Goal: Information Seeking & Learning: Learn about a topic

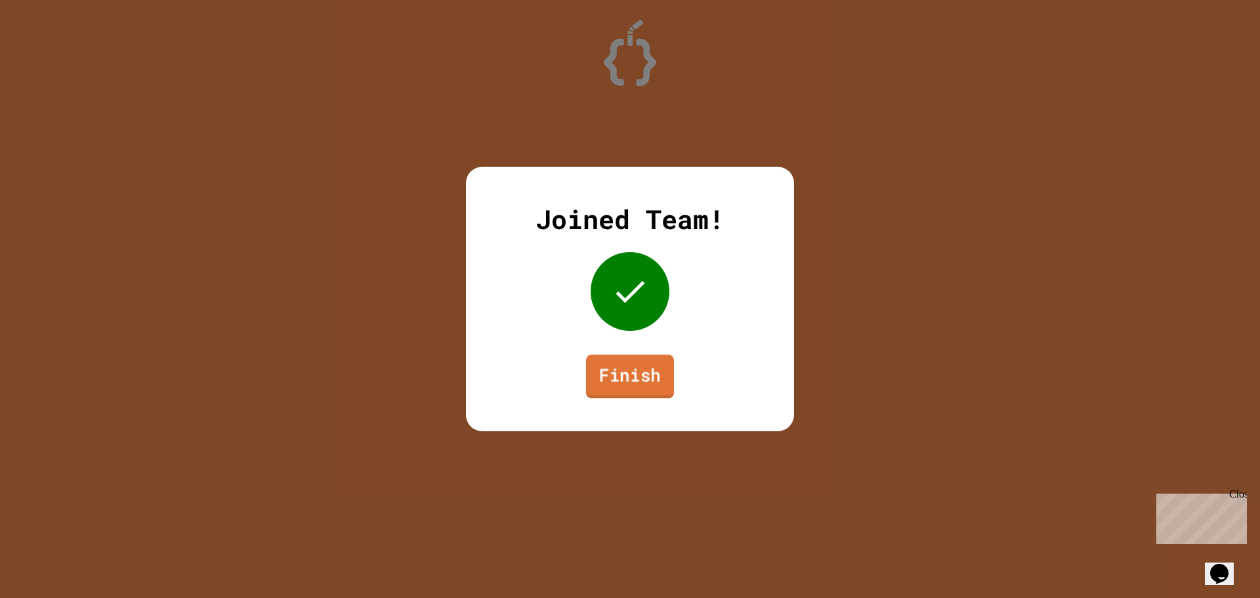
click at [621, 377] on link "Finish" at bounding box center [630, 375] width 88 height 43
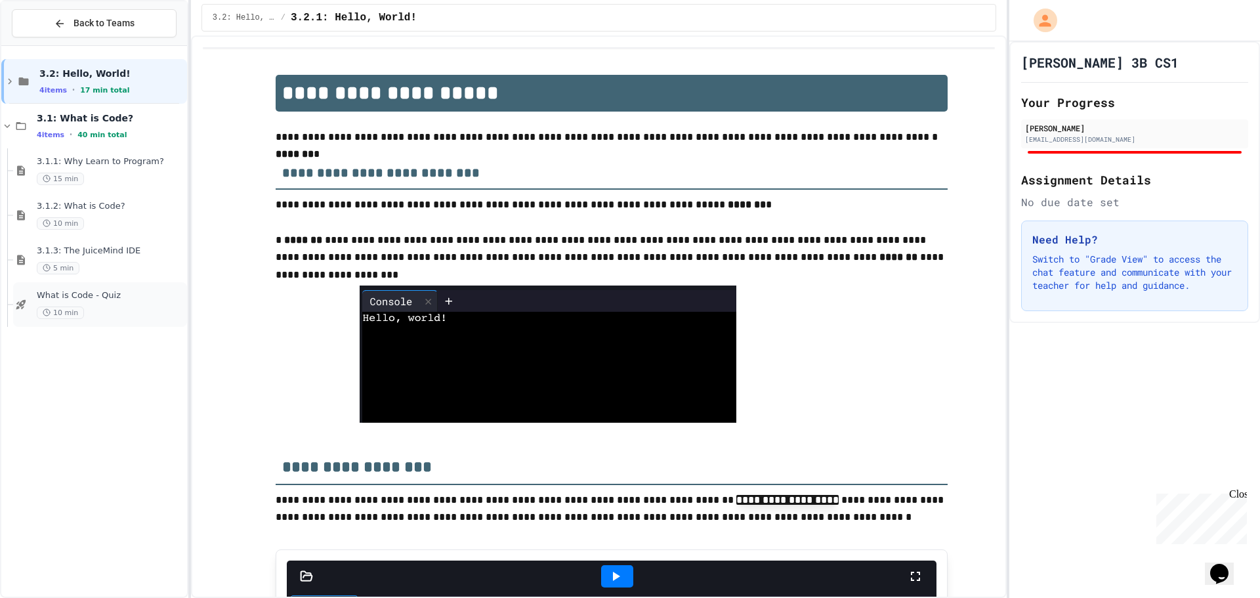
click at [110, 300] on span "What is Code - Quiz" at bounding box center [111, 295] width 148 height 11
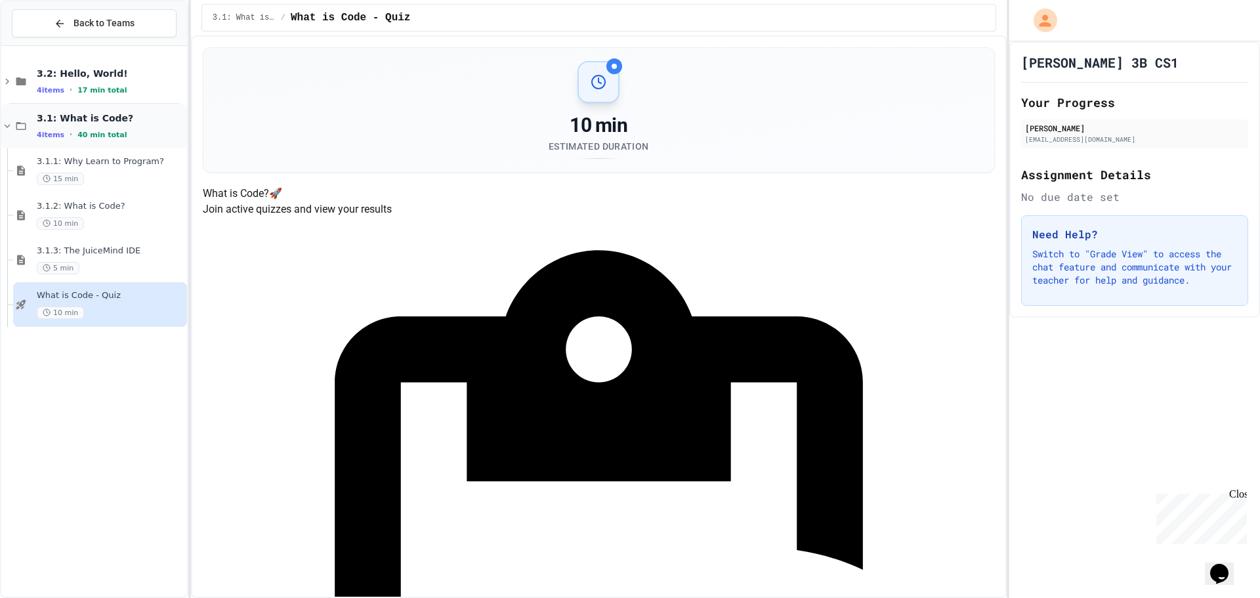
click at [25, 125] on icon at bounding box center [21, 126] width 16 height 12
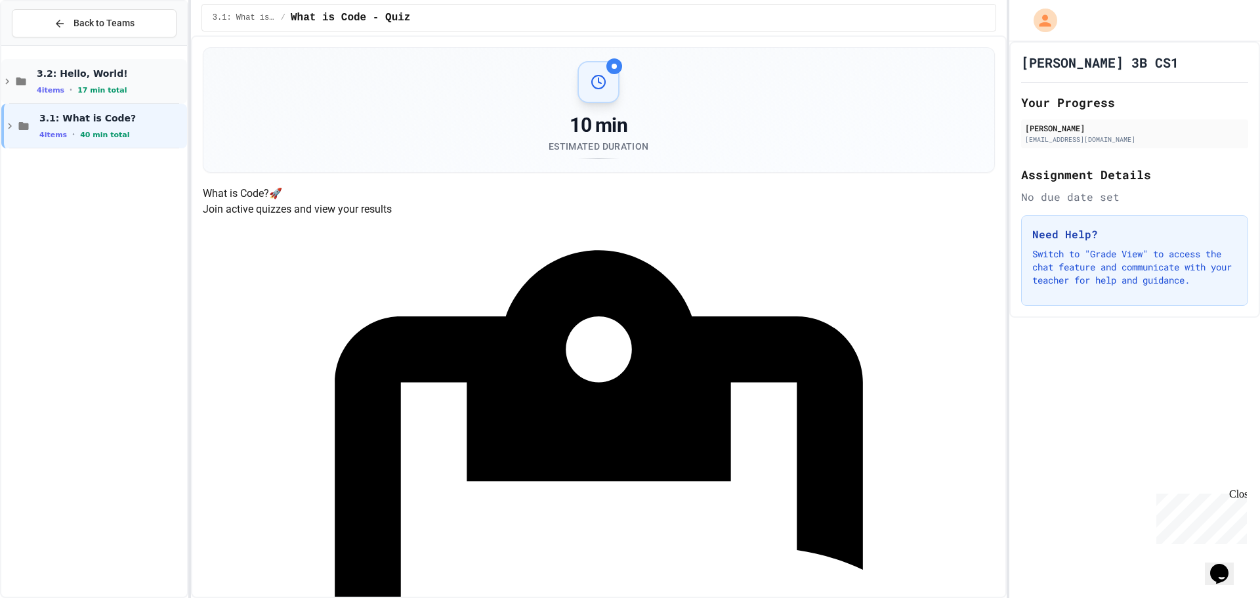
click at [65, 79] on span "3.2: Hello, World!" at bounding box center [111, 74] width 148 height 12
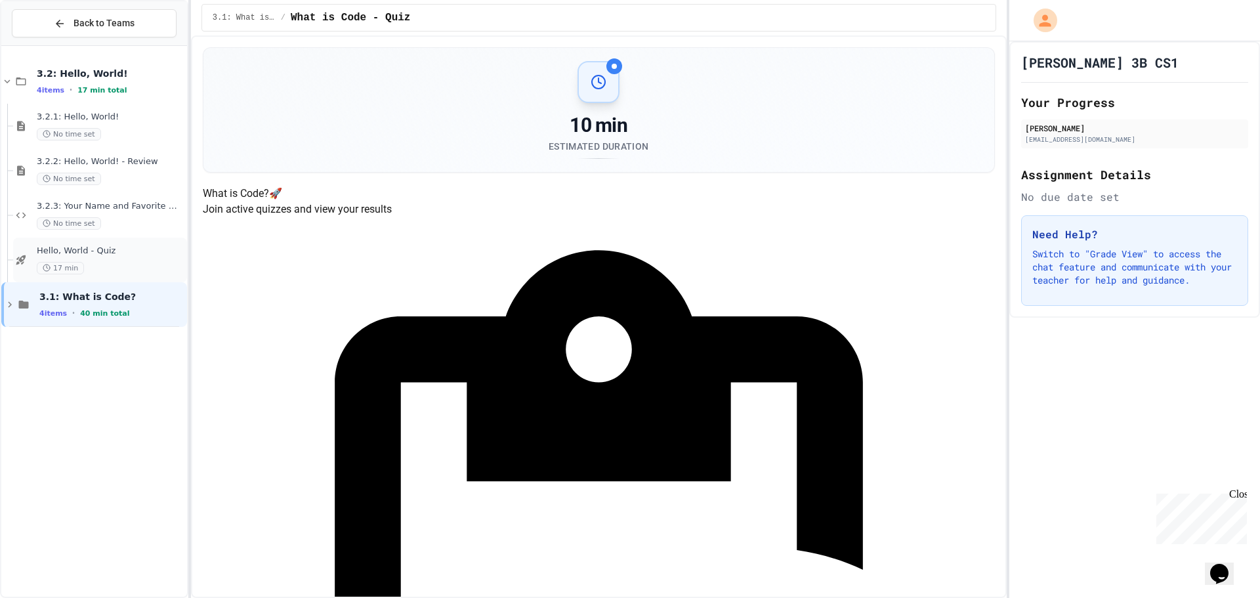
click at [119, 257] on div "Hello, World - Quiz 17 min" at bounding box center [111, 259] width 148 height 29
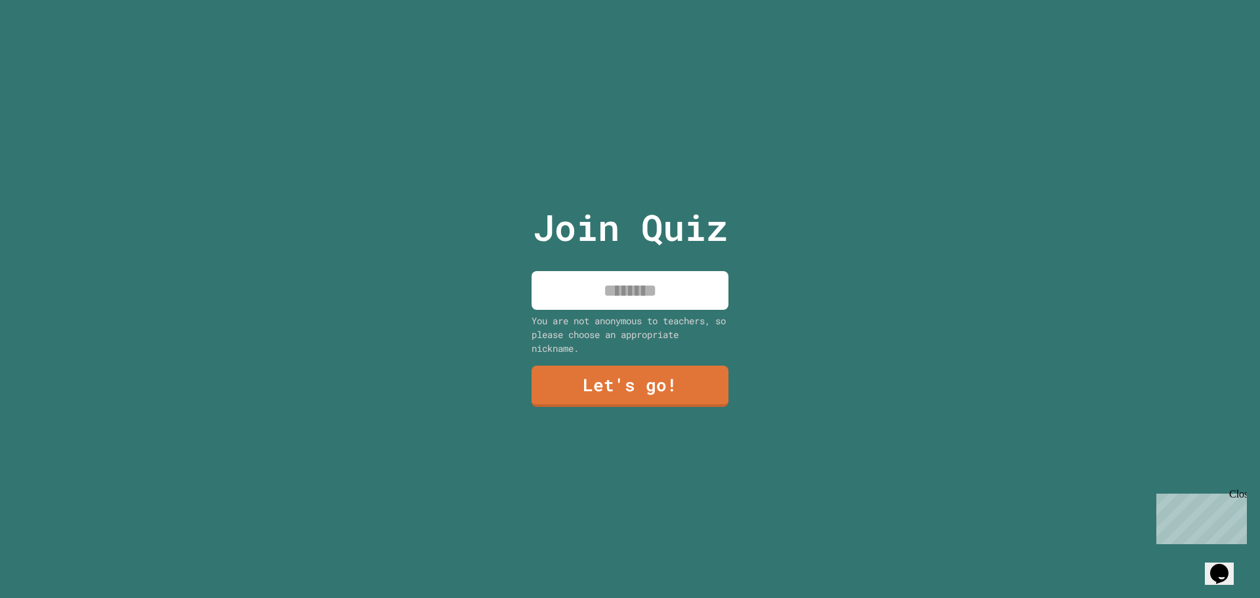
click at [617, 279] on input at bounding box center [629, 290] width 197 height 39
type input "*****"
click at [627, 384] on link "Let's go!" at bounding box center [630, 384] width 191 height 43
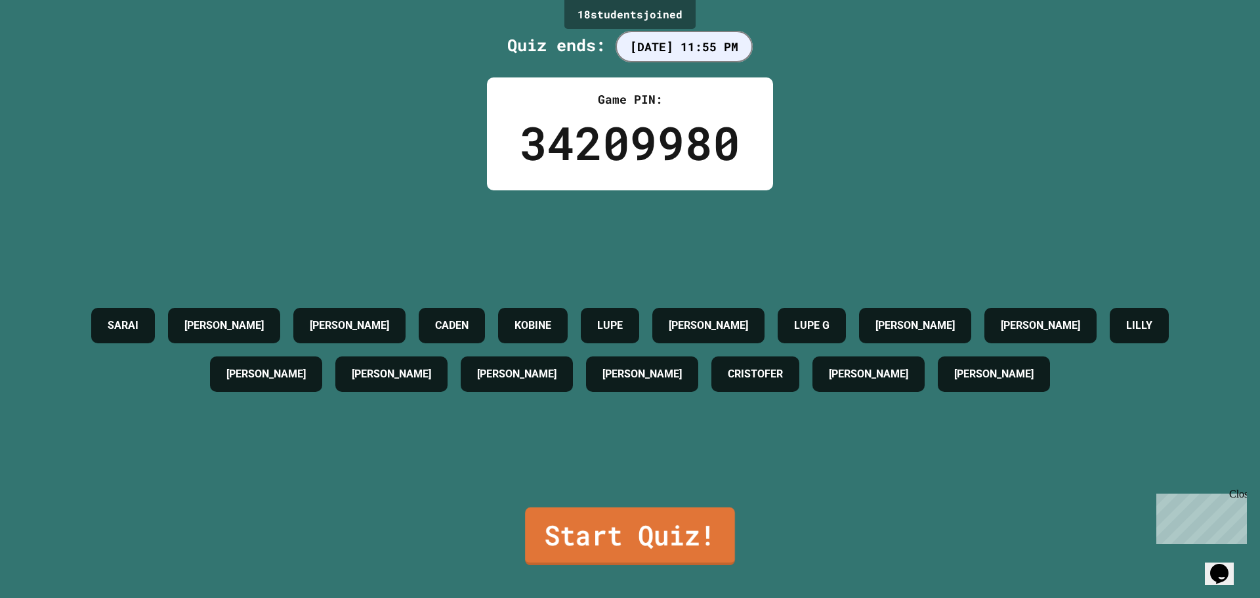
click at [575, 514] on link "Start Quiz!" at bounding box center [630, 536] width 210 height 58
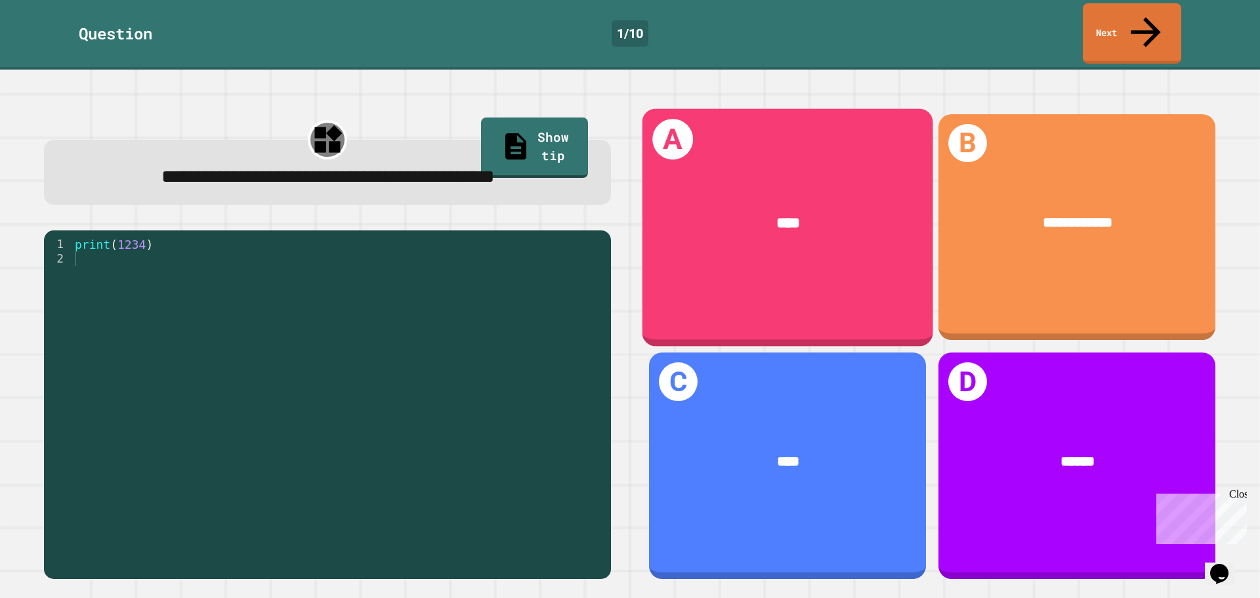
click at [735, 237] on div "****" at bounding box center [787, 223] width 291 height 85
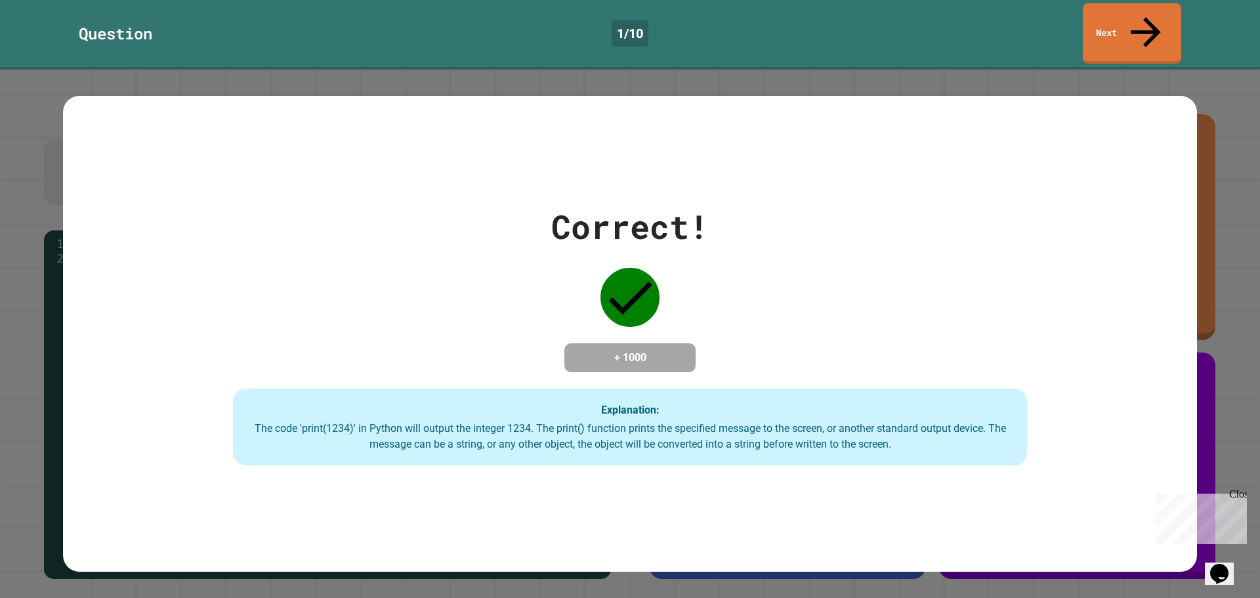
click at [1086, 109] on div "Correct! + 1000 Explanation: The code 'print(1234)' in Python will output the i…" at bounding box center [630, 334] width 1134 height 476
click at [1021, 288] on div "Correct! + 1000 Explanation: The code 'print(1234)' in Python will output the i…" at bounding box center [630, 334] width 1134 height 264
click at [1098, 30] on link "Next" at bounding box center [1131, 33] width 98 height 64
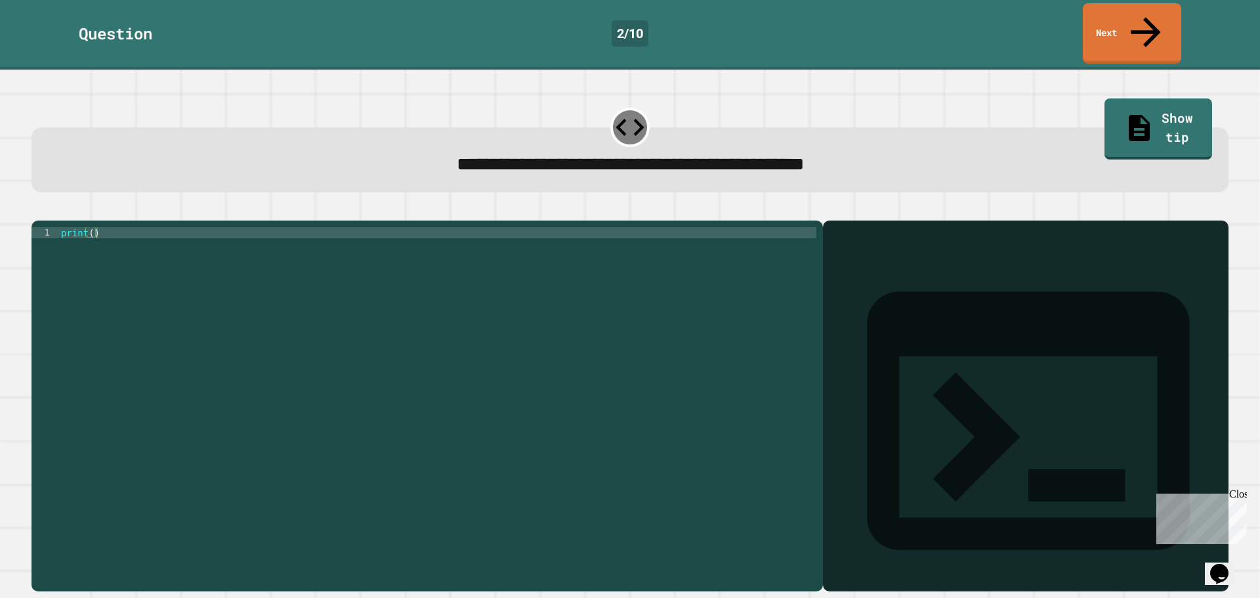
drag, startPoint x: 867, startPoint y: 230, endPoint x: 830, endPoint y: 234, distance: 37.5
click at [87, 227] on div "print ( )" at bounding box center [437, 405] width 758 height 357
click at [90, 227] on div "print ( )" at bounding box center [437, 405] width 758 height 357
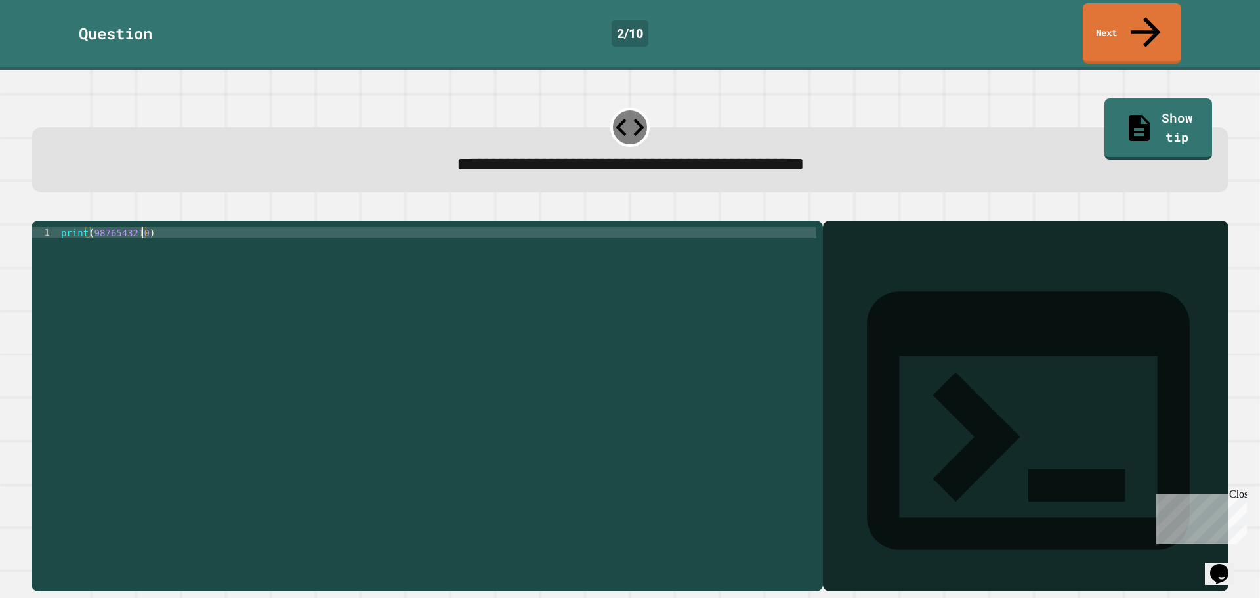
scroll to position [0, 5]
type textarea "**********"
click at [963, 199] on div "**********" at bounding box center [629, 398] width 1209 height 399
click at [735, 227] on div "print ( 9876543210 )" at bounding box center [437, 405] width 758 height 357
click at [920, 226] on div "Output shell" at bounding box center [1025, 428] width 405 height 417
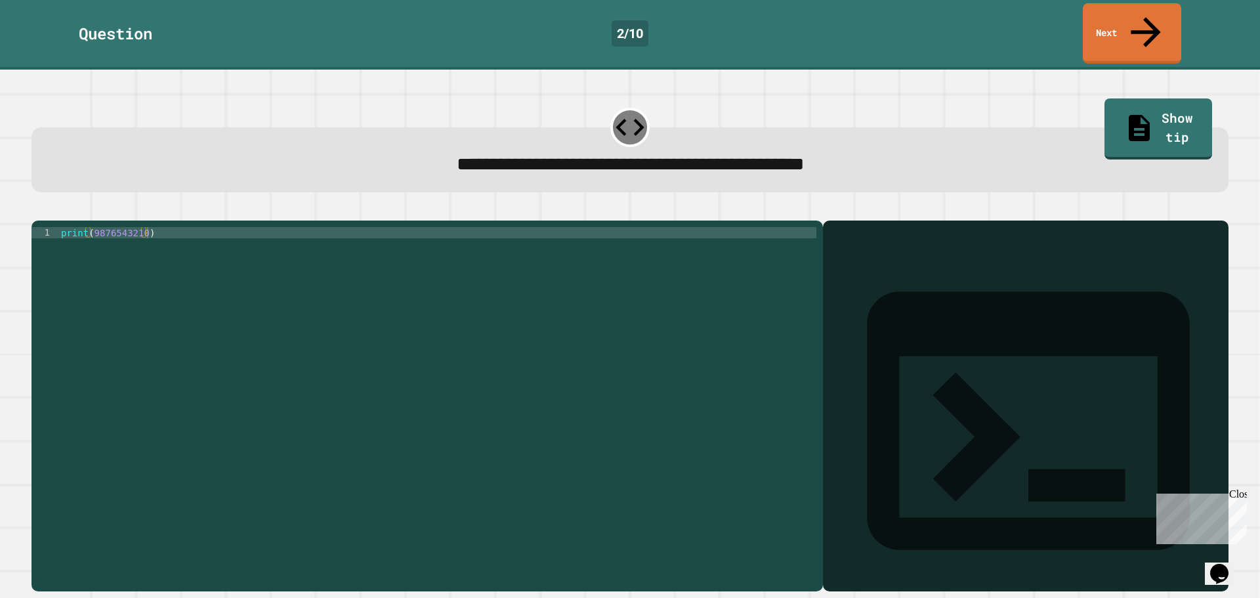
drag, startPoint x: 856, startPoint y: 216, endPoint x: 853, endPoint y: 223, distance: 7.9
click at [855, 220] on div "Output shell" at bounding box center [1025, 428] width 405 height 417
click at [38, 210] on icon "button" at bounding box center [38, 210] width 0 height 0
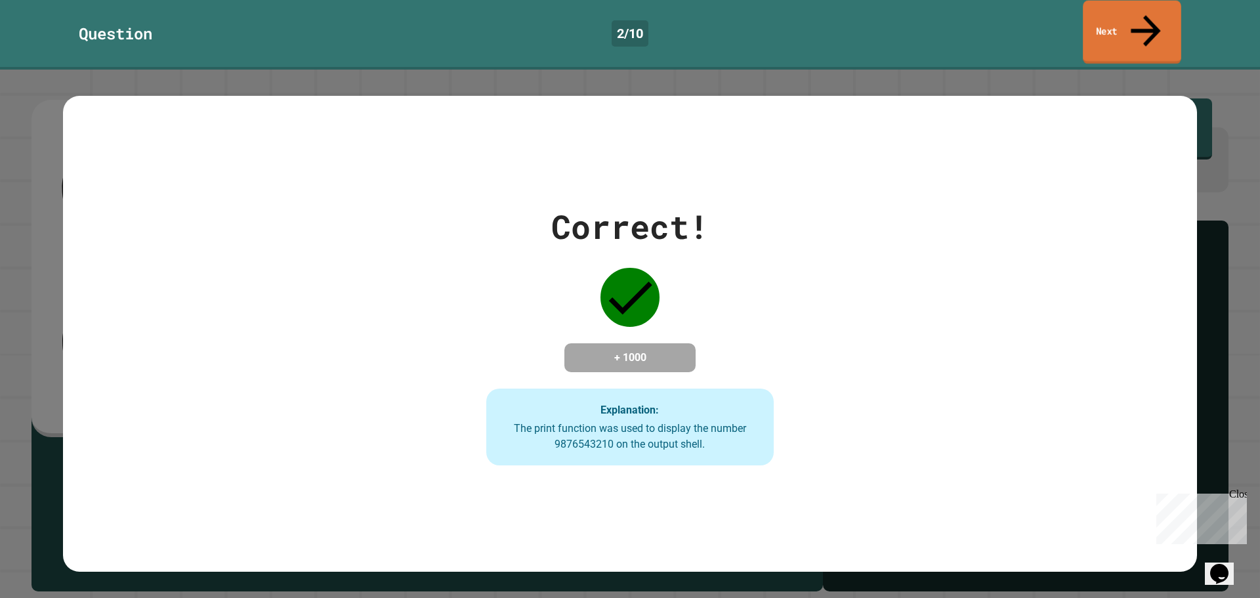
drag, startPoint x: 1105, startPoint y: 9, endPoint x: 1103, endPoint y: 16, distance: 7.5
click at [1105, 10] on link "Next" at bounding box center [1131, 33] width 98 height 64
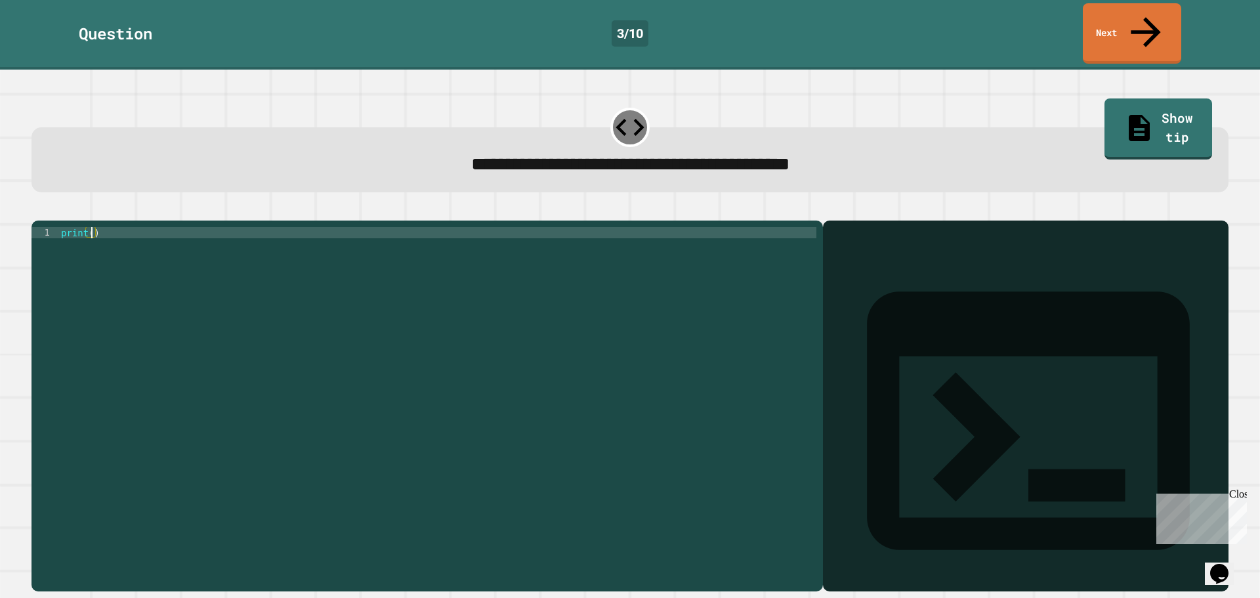
click at [90, 227] on div "print ( )" at bounding box center [437, 405] width 758 height 357
click at [587, 337] on div "print ( 123456 )" at bounding box center [437, 405] width 758 height 357
type textarea "**********"
click at [38, 210] on button "button" at bounding box center [38, 210] width 0 height 0
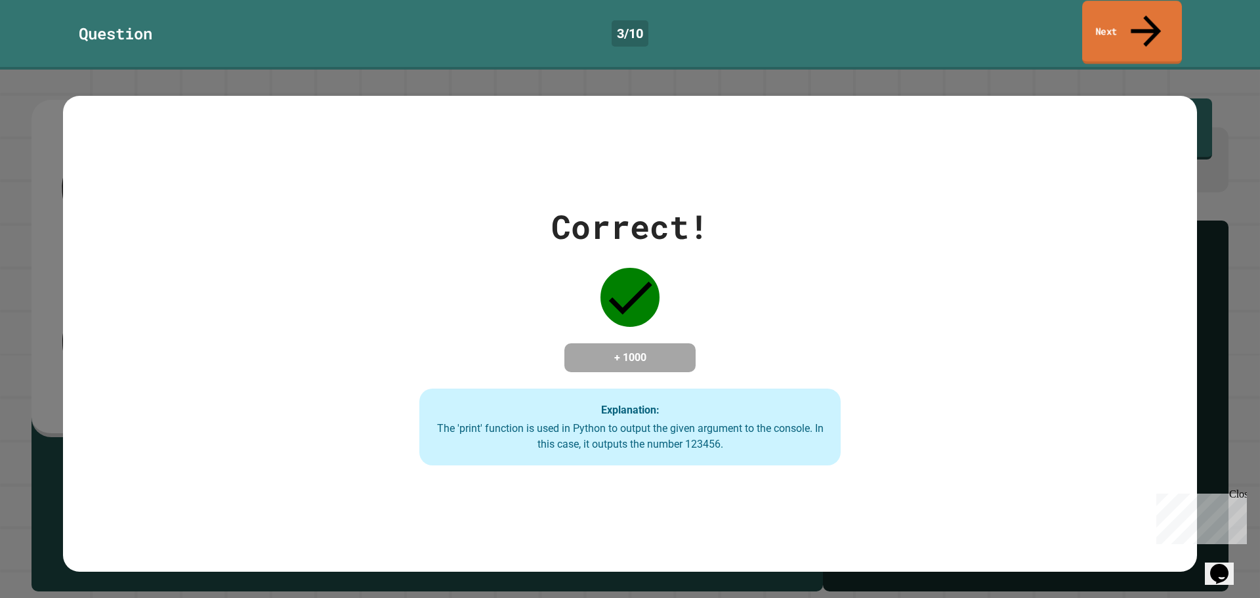
click at [1093, 26] on link "Next" at bounding box center [1132, 33] width 100 height 64
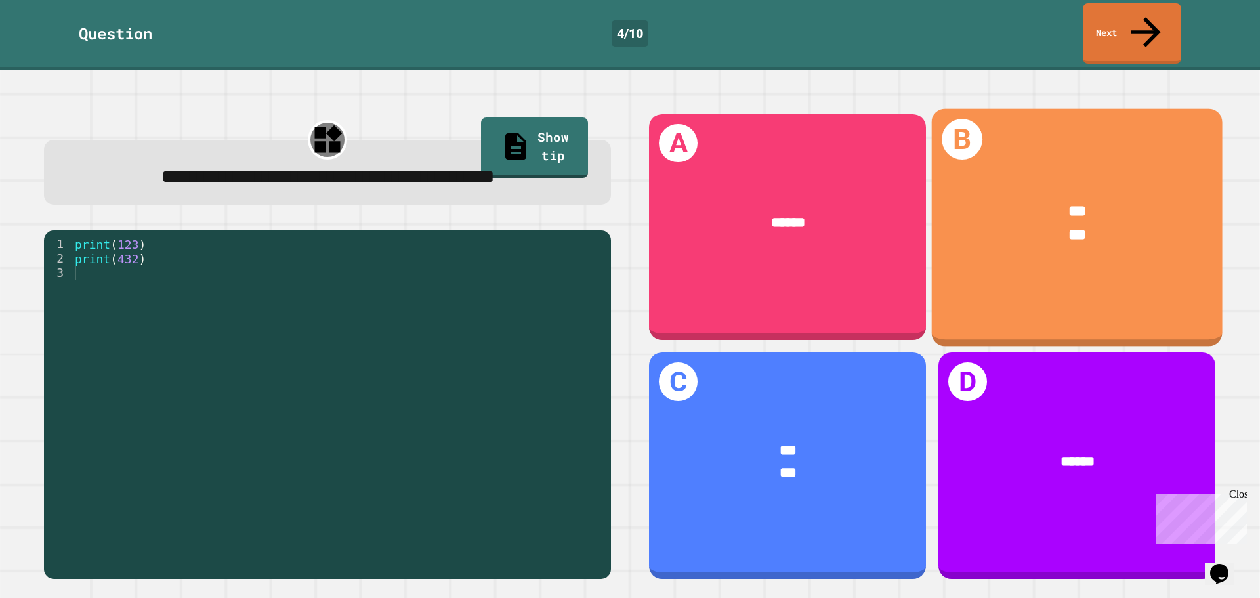
click at [1058, 255] on div "B *** ***" at bounding box center [1077, 226] width 291 height 237
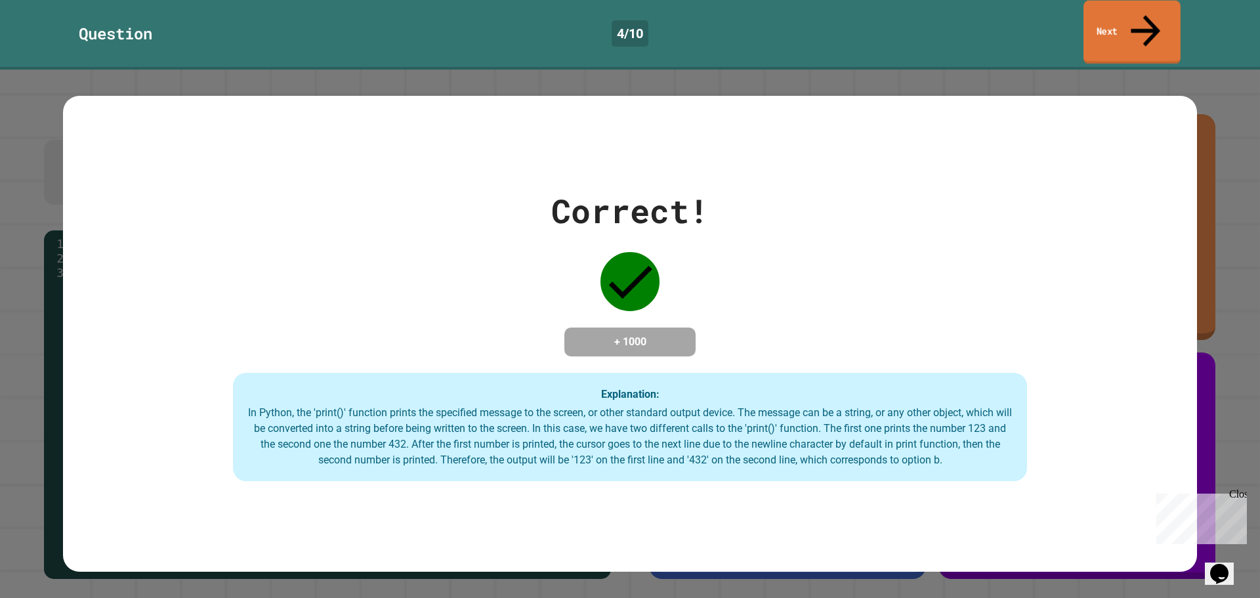
click at [1122, 16] on link "Next" at bounding box center [1131, 33] width 97 height 64
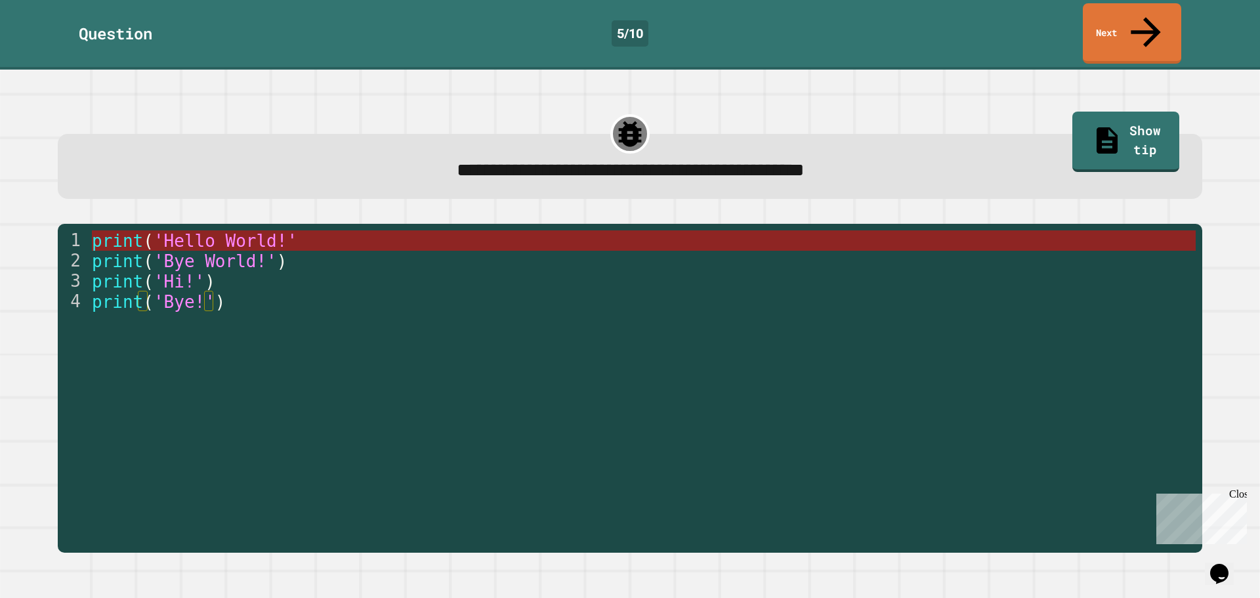
click at [267, 231] on span "'Hello World!'" at bounding box center [226, 241] width 144 height 20
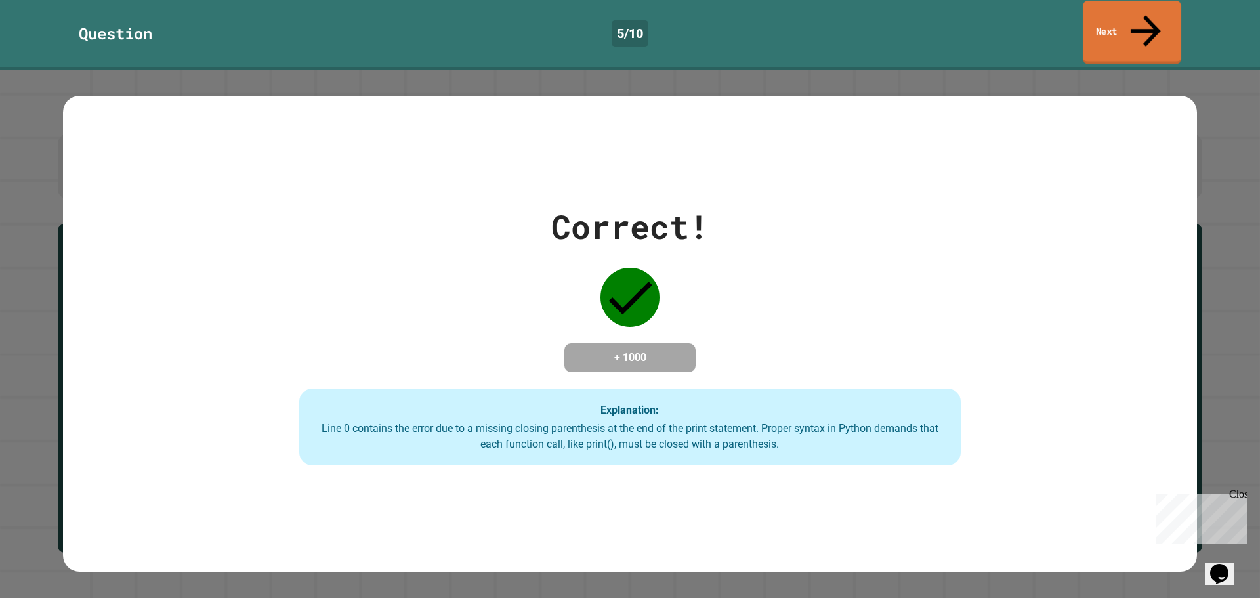
click at [1159, 20] on link "Next" at bounding box center [1131, 33] width 98 height 64
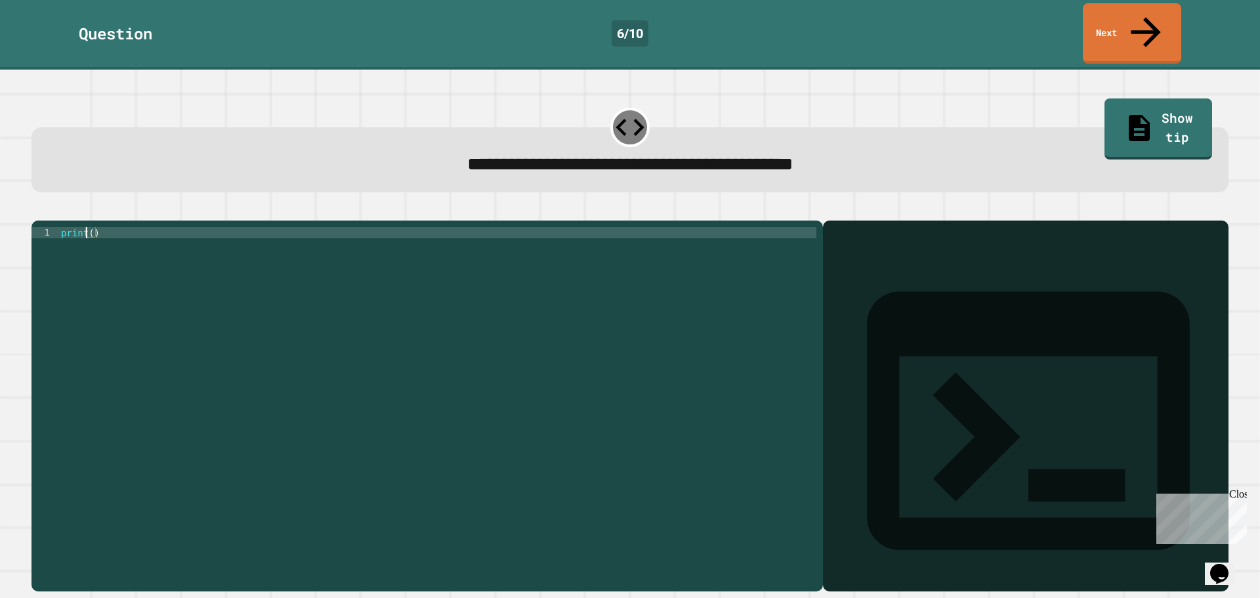
click at [87, 227] on div "print ( )" at bounding box center [437, 405] width 758 height 357
click at [91, 227] on div "print ( )" at bounding box center [437, 405] width 758 height 357
type textarea "**********"
click at [38, 210] on button "button" at bounding box center [38, 210] width 0 height 0
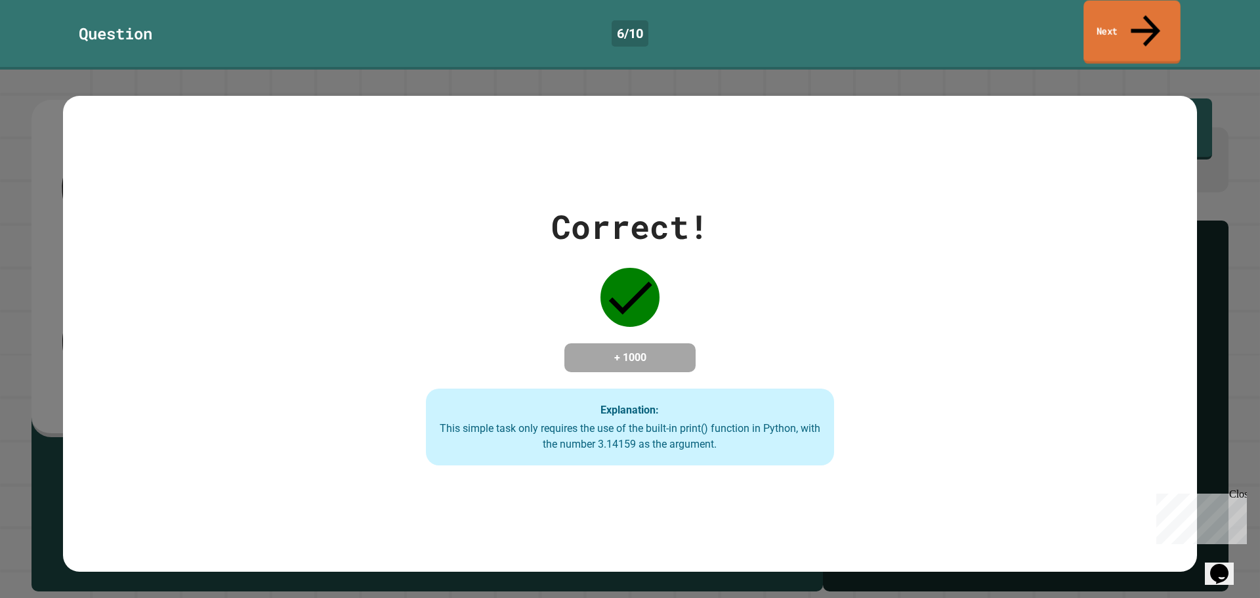
click at [1114, 12] on link "Next" at bounding box center [1131, 33] width 97 height 64
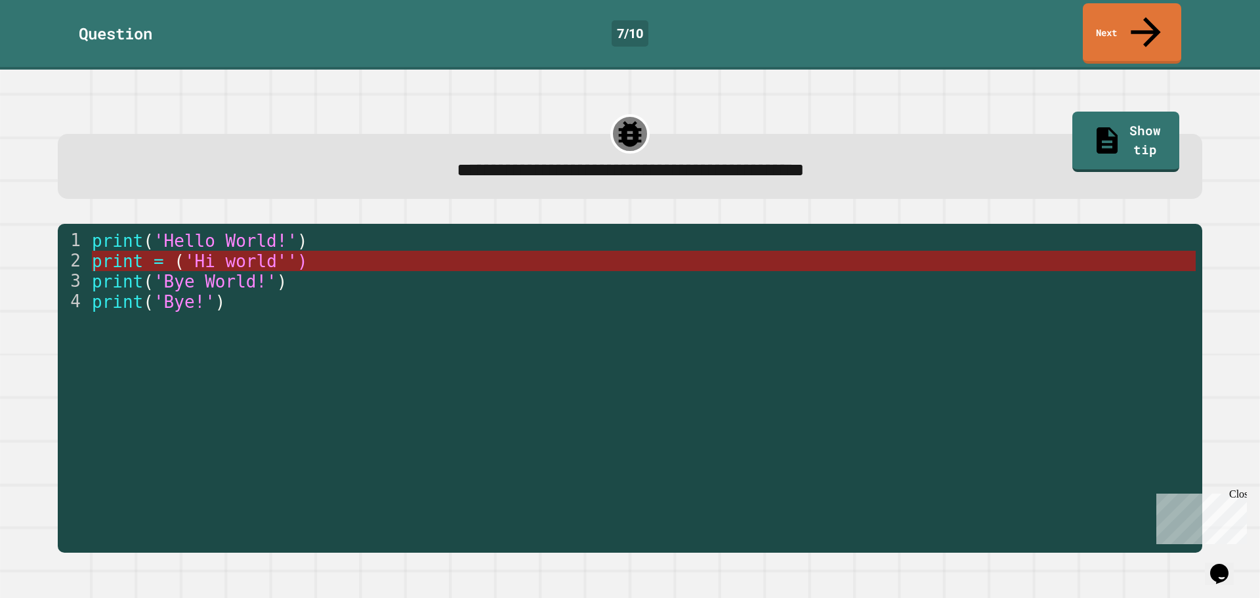
click at [263, 251] on span "'Hi world'')" at bounding box center [245, 261] width 123 height 20
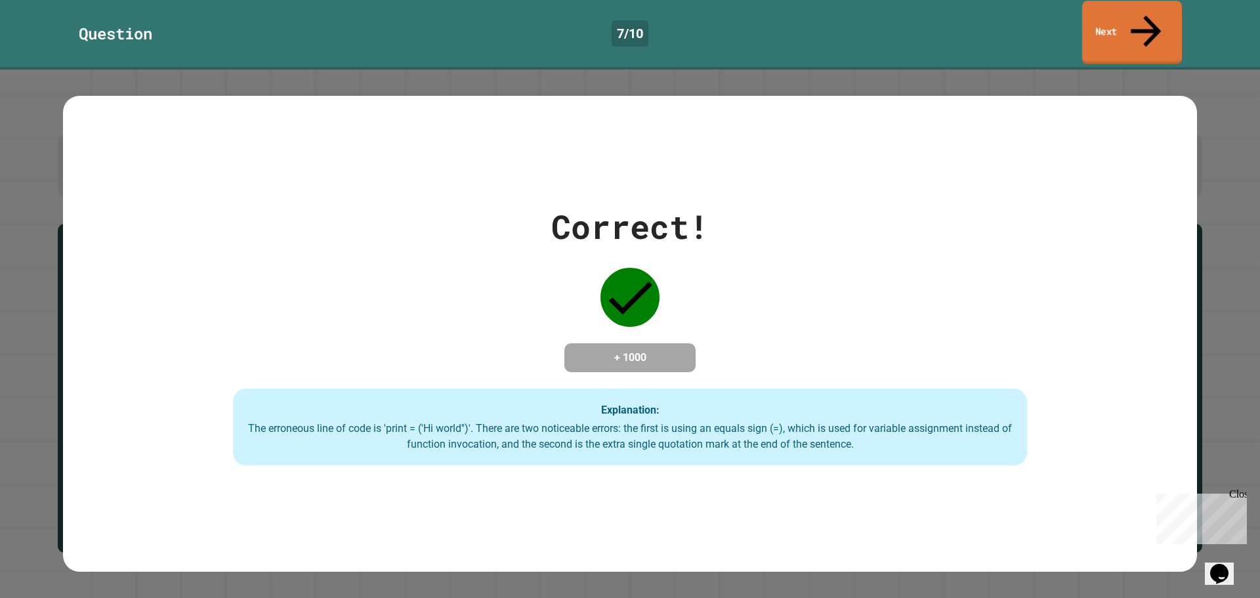
click at [1136, 27] on link "Next" at bounding box center [1132, 33] width 100 height 64
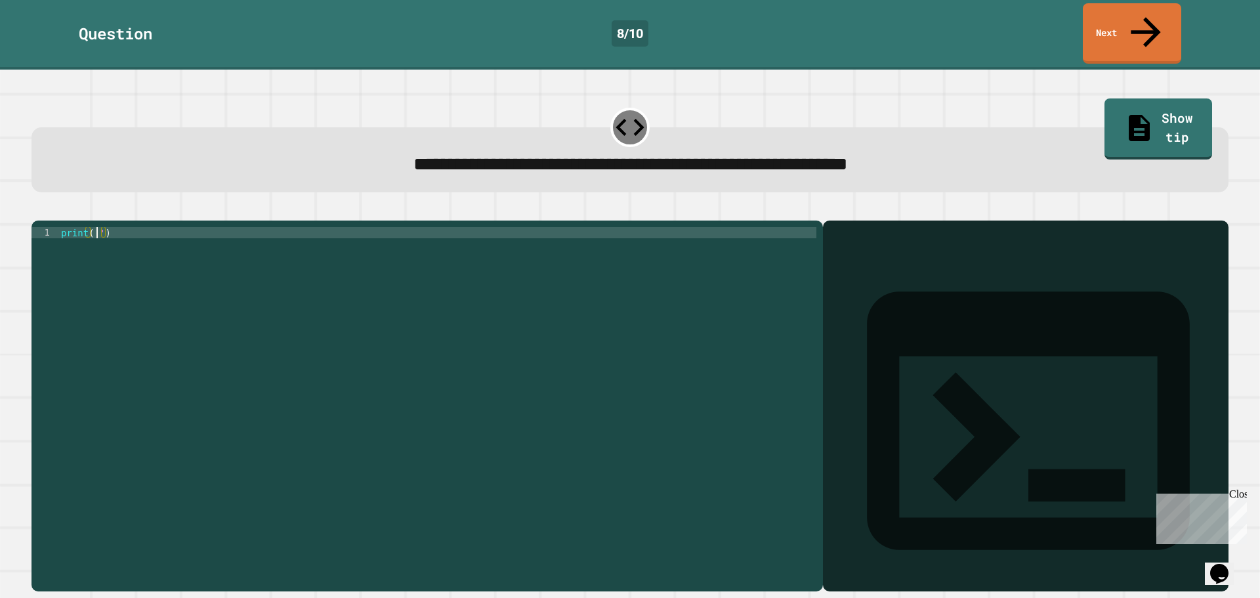
click at [95, 227] on div "print ( '' )" at bounding box center [437, 405] width 758 height 357
click at [262, 285] on div "print ( 'Its a beautiful day)" at bounding box center [437, 405] width 758 height 357
click at [194, 227] on div "print ( 'Its a beautiful day)" at bounding box center [437, 405] width 758 height 357
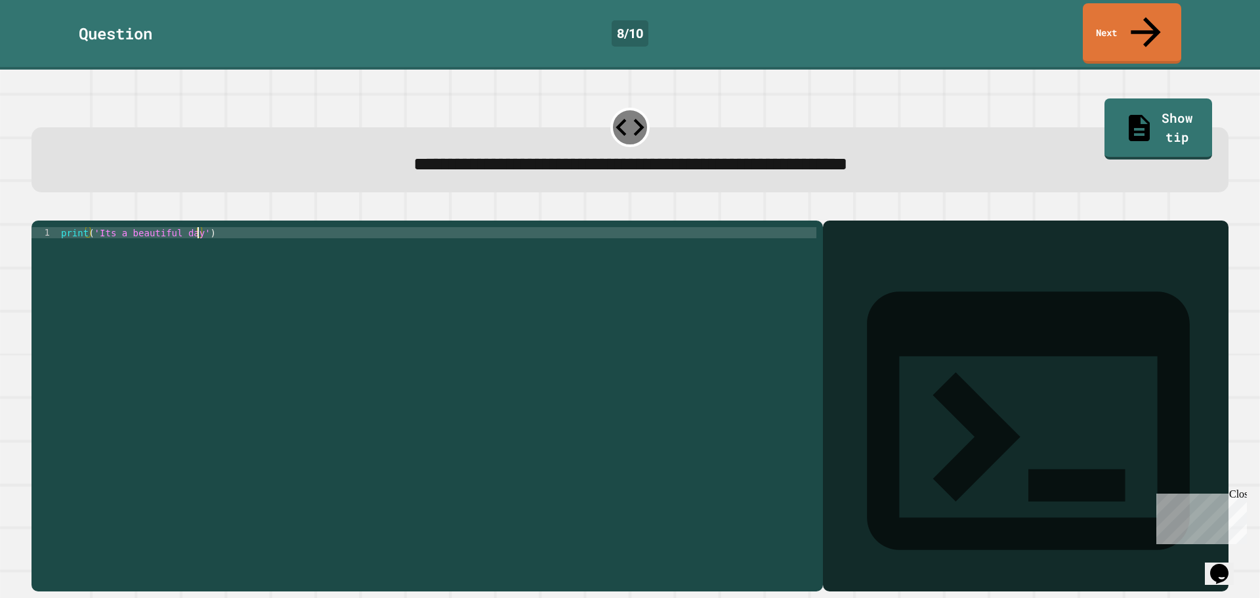
drag, startPoint x: 253, startPoint y: 281, endPoint x: 288, endPoint y: 300, distance: 40.2
click at [255, 283] on div "print ( 'Its a beautiful day' )" at bounding box center [437, 405] width 758 height 357
click at [38, 210] on button "button" at bounding box center [38, 210] width 0 height 0
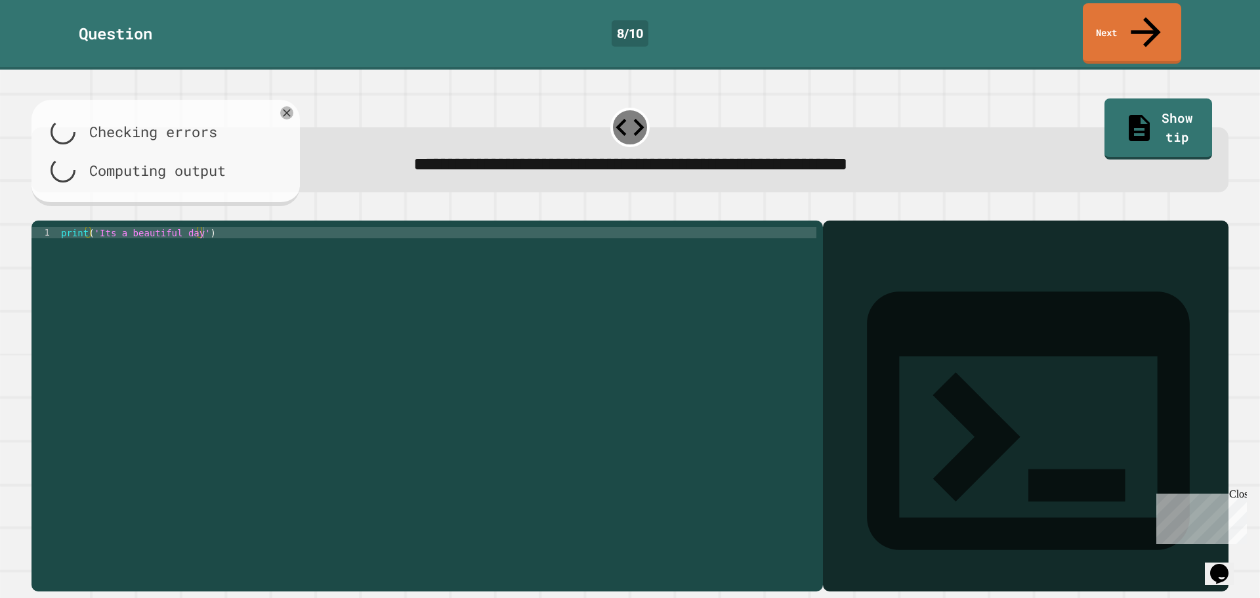
click at [43, 205] on div at bounding box center [629, 213] width 1197 height 16
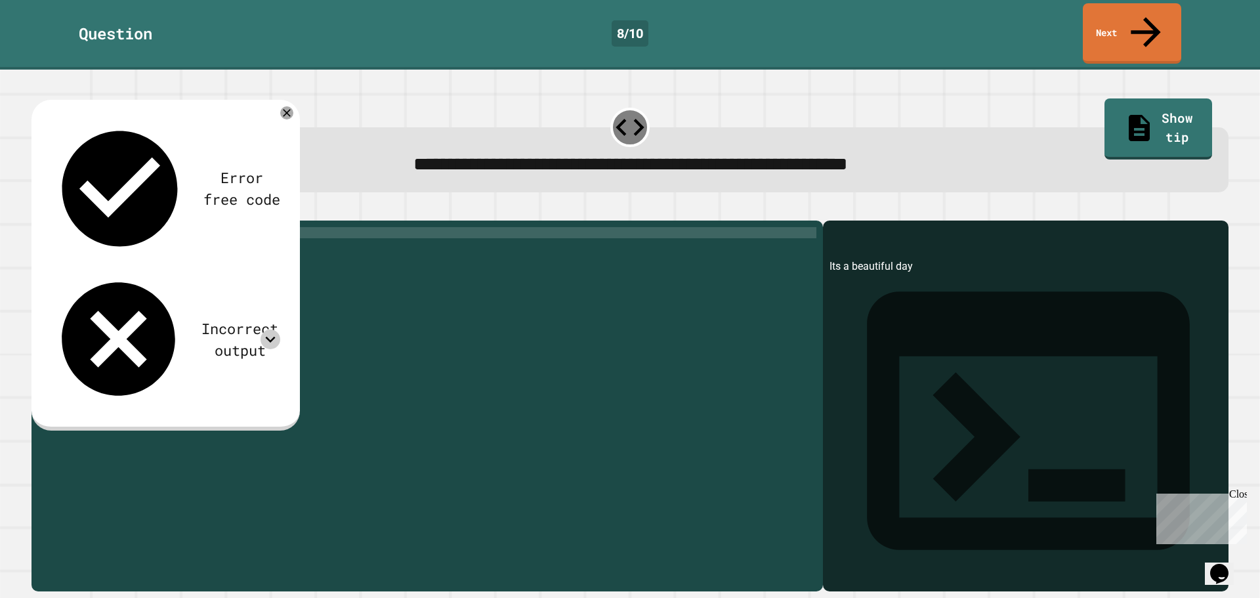
click at [278, 329] on icon at bounding box center [270, 339] width 20 height 20
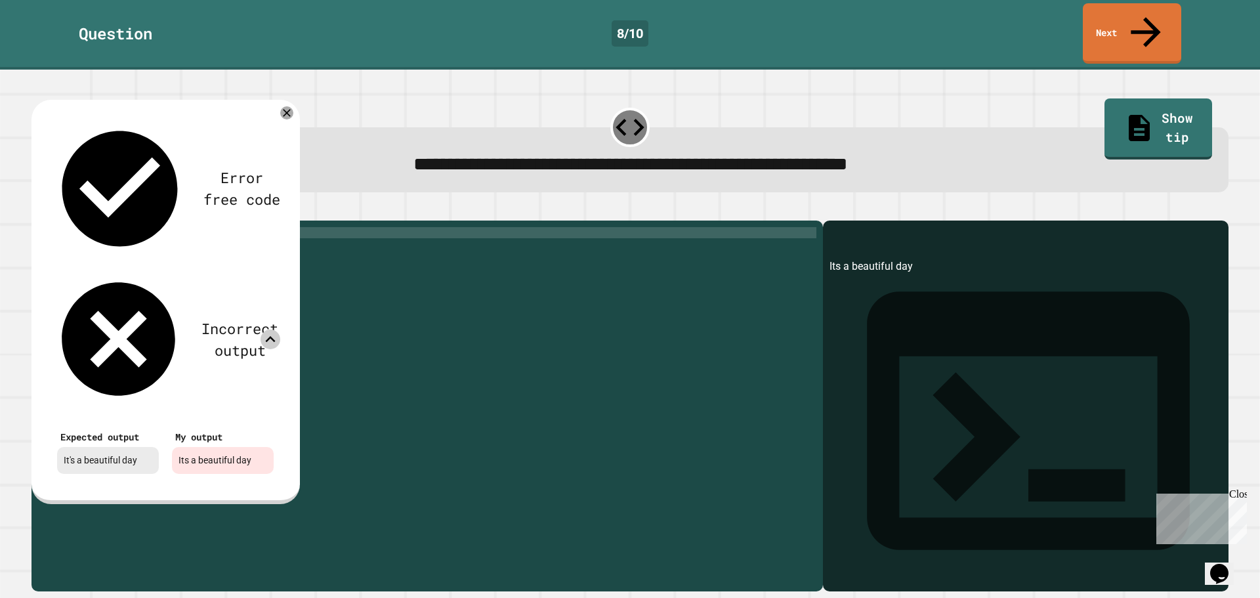
click at [279, 329] on div at bounding box center [270, 339] width 20 height 20
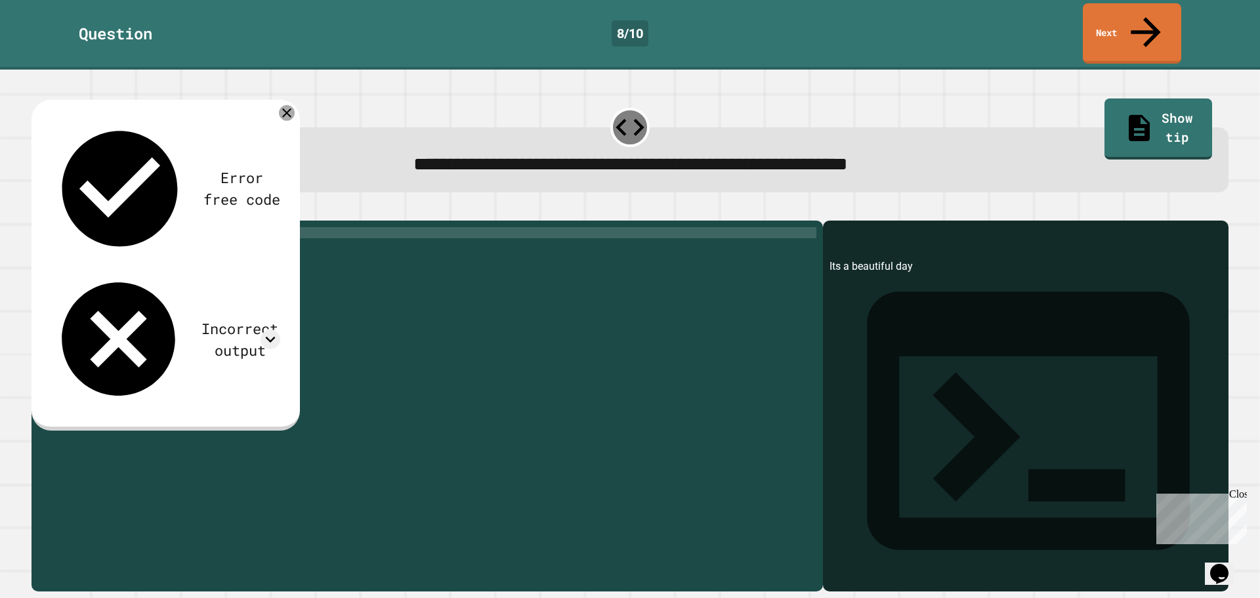
click at [284, 108] on icon at bounding box center [286, 112] width 9 height 9
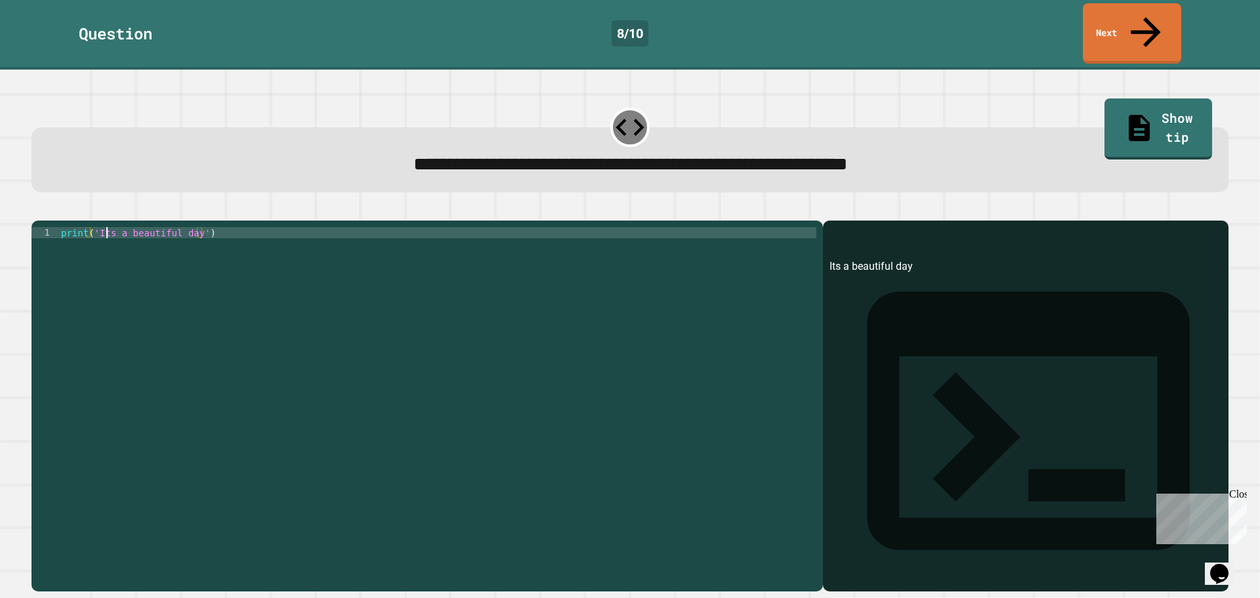
click at [105, 227] on div "print ( 'Its a beautiful day' )" at bounding box center [437, 405] width 758 height 357
click at [138, 325] on div "print ( 'It' s a beautiful day ')" at bounding box center [437, 405] width 758 height 357
click at [38, 210] on icon "button" at bounding box center [38, 210] width 0 height 0
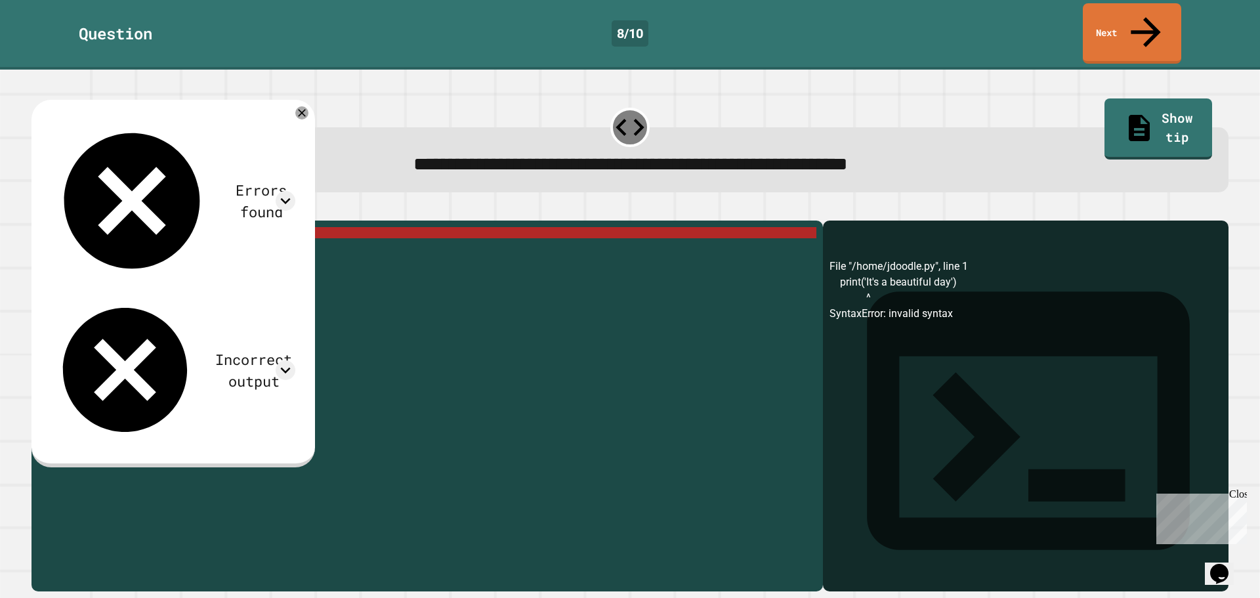
click at [111, 227] on div "print ( 'It' s a beautiful day ')" at bounding box center [437, 405] width 758 height 357
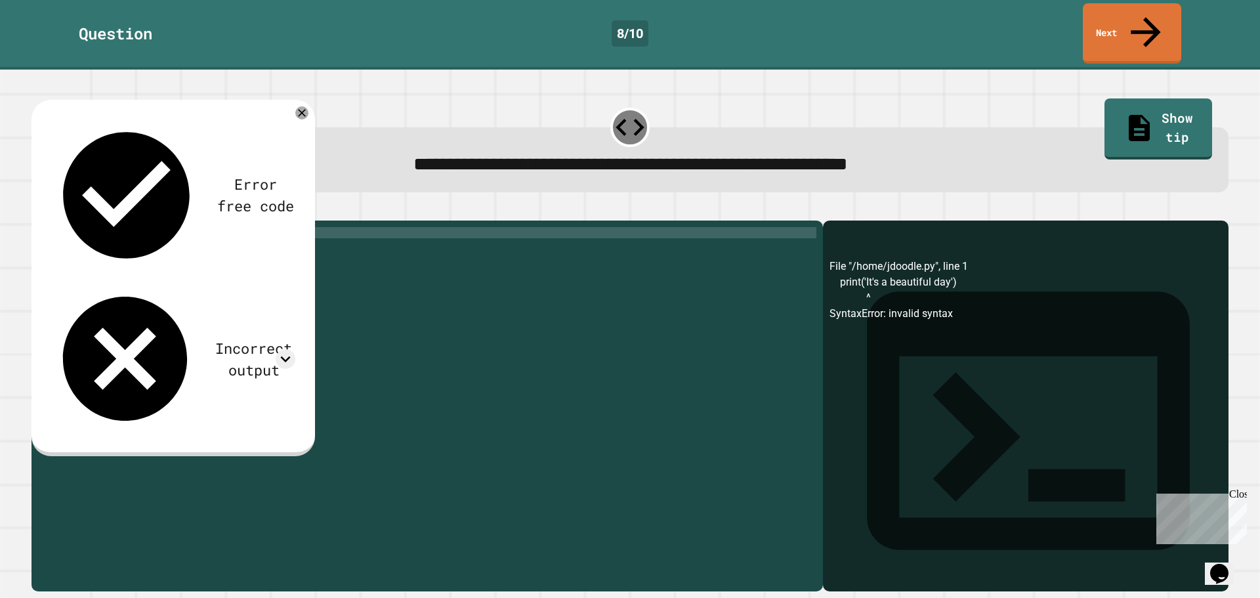
click at [38, 210] on icon "button" at bounding box center [38, 210] width 0 height 0
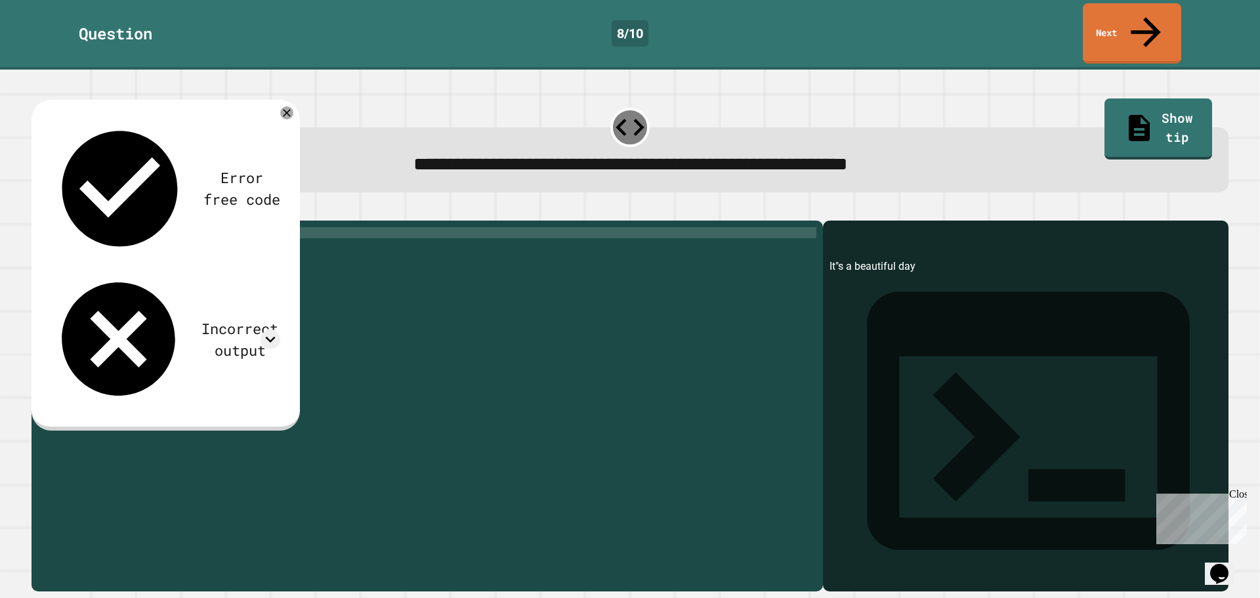
click at [110, 227] on div "print ( 'It"s a beautiful day' )" at bounding box center [437, 405] width 758 height 357
click at [1155, 96] on link "Show tip" at bounding box center [1157, 128] width 109 height 64
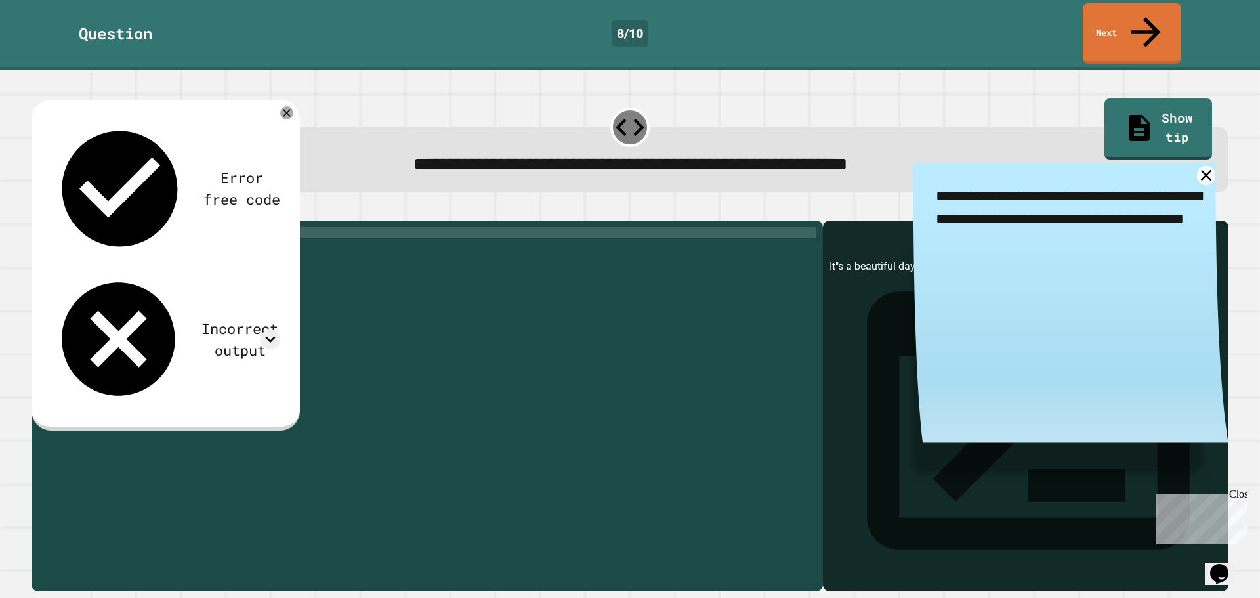
click at [1174, 163] on textarea "**********" at bounding box center [1070, 219] width 315 height 113
click at [1195, 164] on icon at bounding box center [1206, 175] width 23 height 23
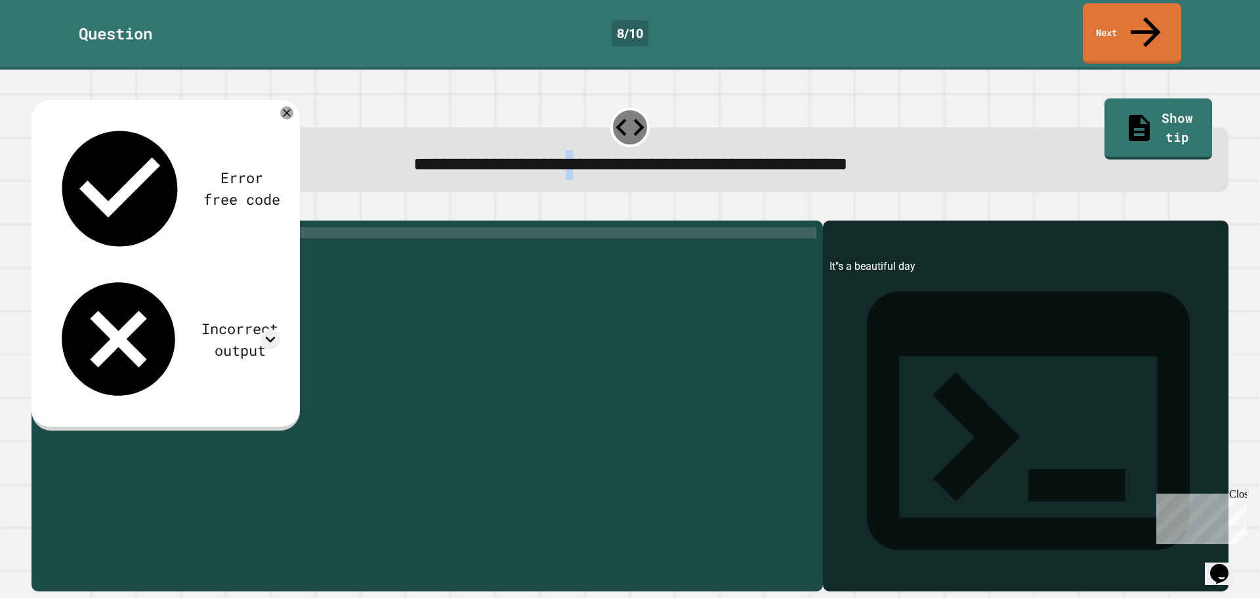
drag, startPoint x: 532, startPoint y: 142, endPoint x: 514, endPoint y: 144, distance: 18.6
click at [514, 155] on span "**********" at bounding box center [630, 164] width 434 height 18
click at [497, 199] on div "**********" at bounding box center [629, 398] width 1209 height 399
click at [288, 105] on icon at bounding box center [287, 113] width 16 height 16
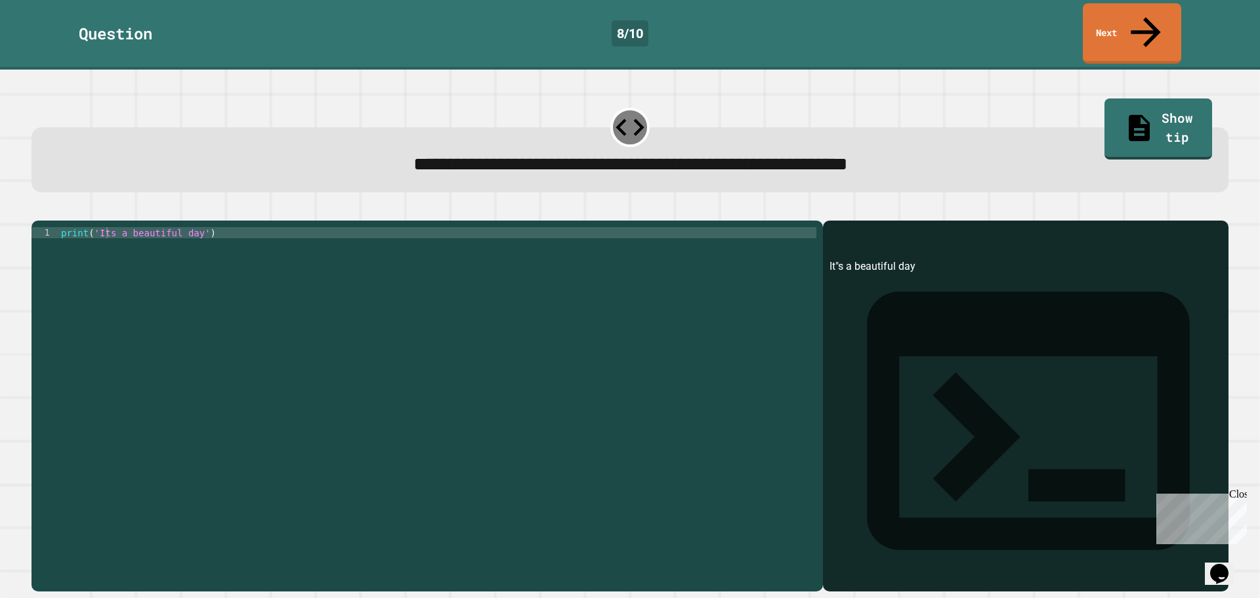
click at [38, 210] on button "button" at bounding box center [38, 210] width 0 height 0
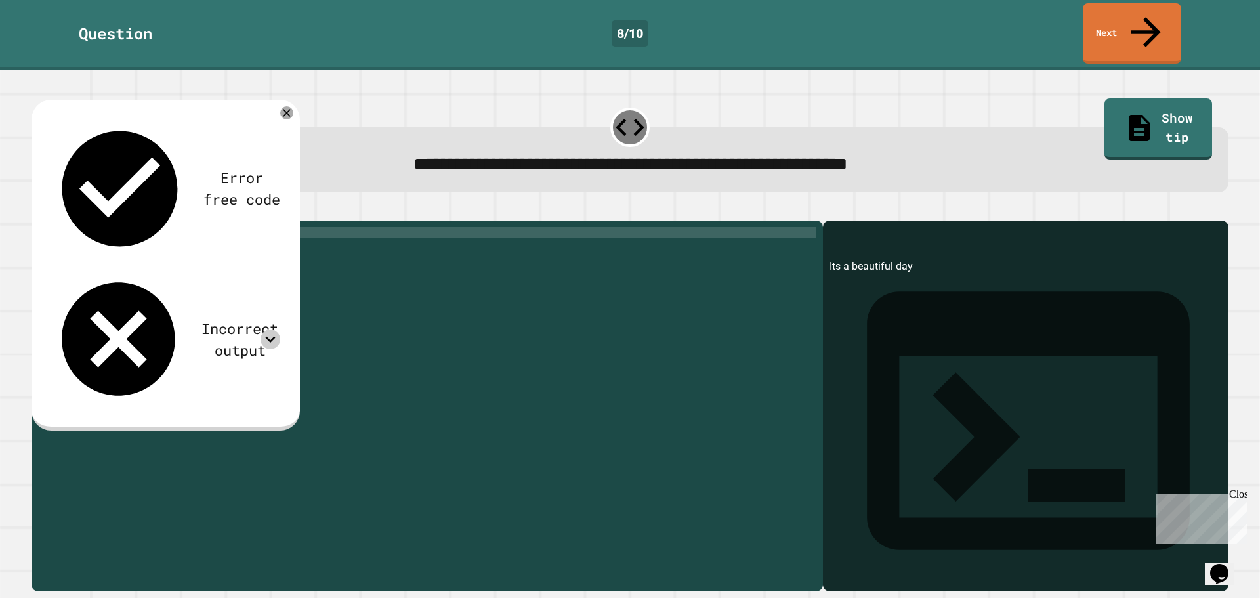
click at [274, 329] on icon at bounding box center [270, 339] width 20 height 20
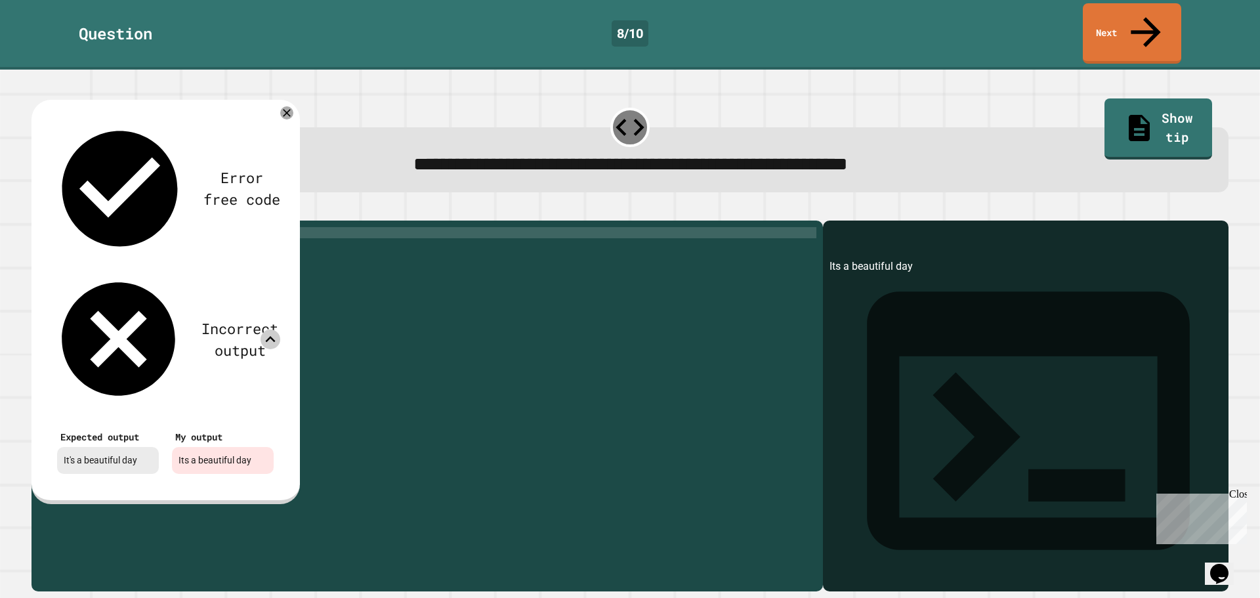
click at [252, 447] on div "Its a beautiful day" at bounding box center [223, 460] width 102 height 27
drag, startPoint x: 169, startPoint y: 207, endPoint x: 201, endPoint y: 210, distance: 32.3
click at [201, 447] on div "Its a beautiful day" at bounding box center [223, 460] width 102 height 27
click at [193, 413] on div "Expected output It's a beautiful day My output Its a beautiful day" at bounding box center [165, 449] width 243 height 73
click at [463, 277] on div "print ( 'Its a beautiful day' )" at bounding box center [437, 405] width 758 height 357
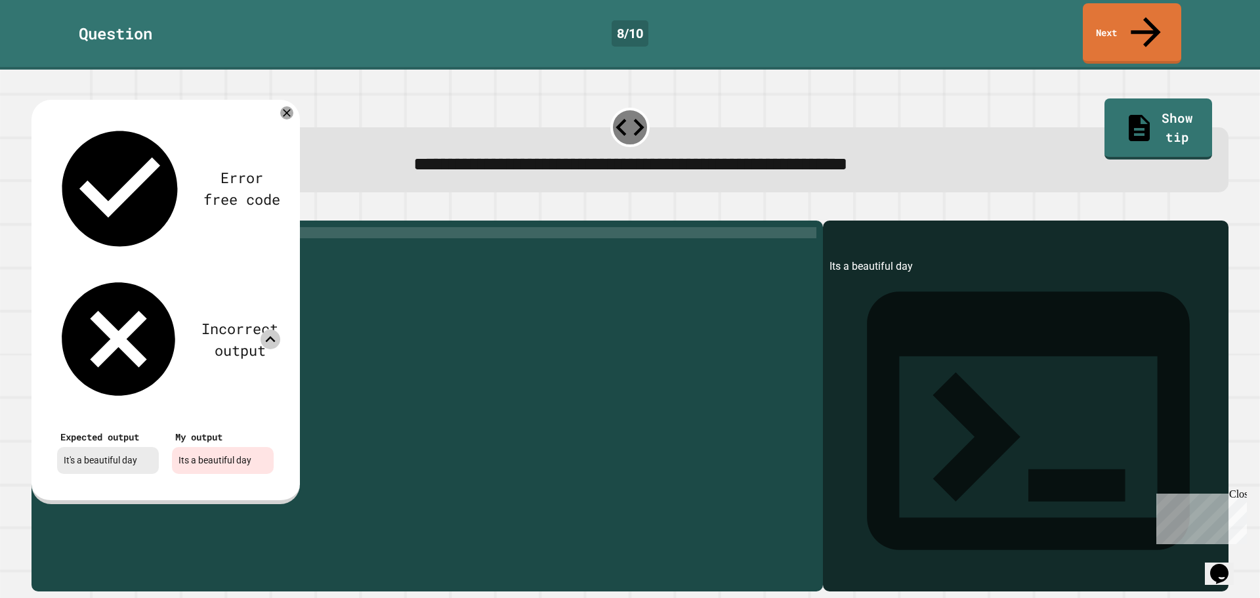
click at [449, 205] on div at bounding box center [629, 213] width 1197 height 16
click at [285, 105] on icon at bounding box center [287, 113] width 16 height 16
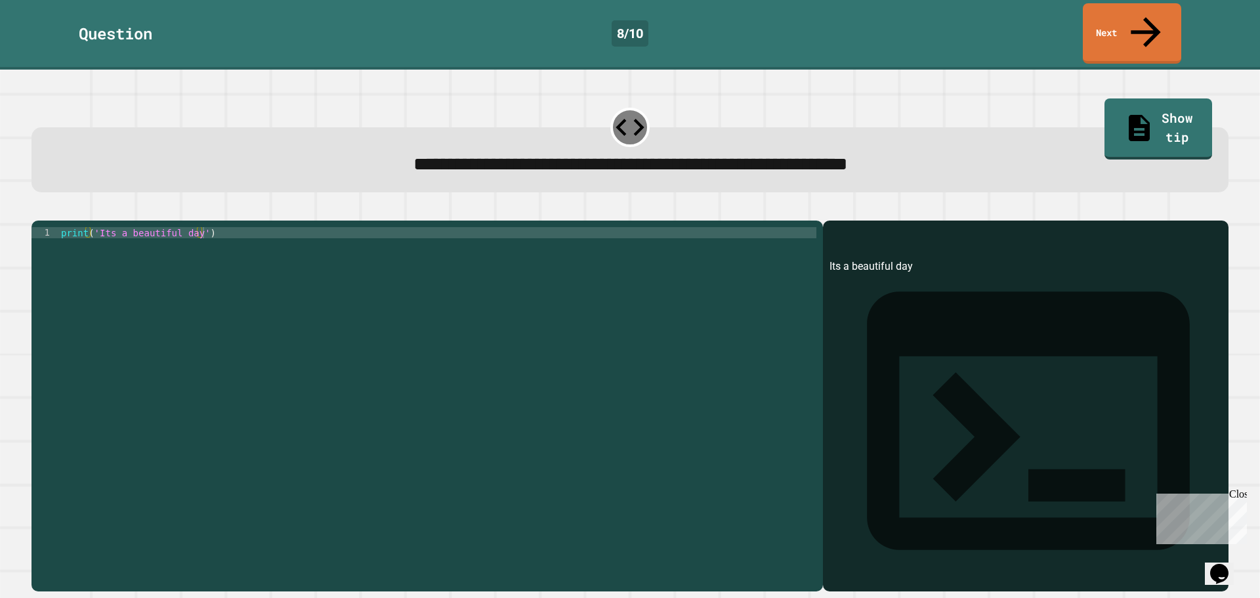
drag, startPoint x: 828, startPoint y: 245, endPoint x: 817, endPoint y: 253, distance: 14.0
click at [824, 247] on div "Output shell Its a beautiful day" at bounding box center [1025, 405] width 405 height 371
click at [829, 258] on div "Its a beautiful day" at bounding box center [1025, 424] width 392 height 333
click at [101, 227] on div "print ( 'Its a beautiful day' )" at bounding box center [437, 405] width 758 height 357
click at [106, 227] on div "print ( 'Its a beautiful day' )" at bounding box center [437, 405] width 758 height 357
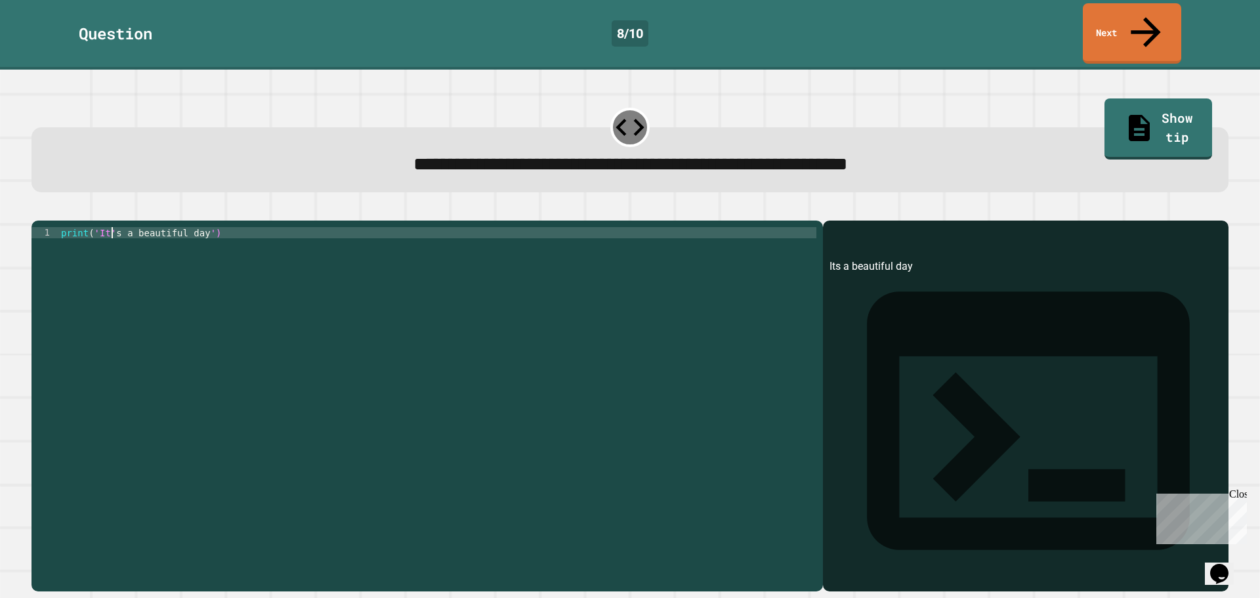
click at [200, 227] on div "print ( 'It' s a beautiful day ')" at bounding box center [437, 405] width 758 height 357
click at [94, 227] on div "print ( 'It' s a beautiful day ")" at bounding box center [437, 405] width 758 height 357
click at [97, 227] on div "print ( 'It' s a beautiful day ")" at bounding box center [437, 405] width 758 height 357
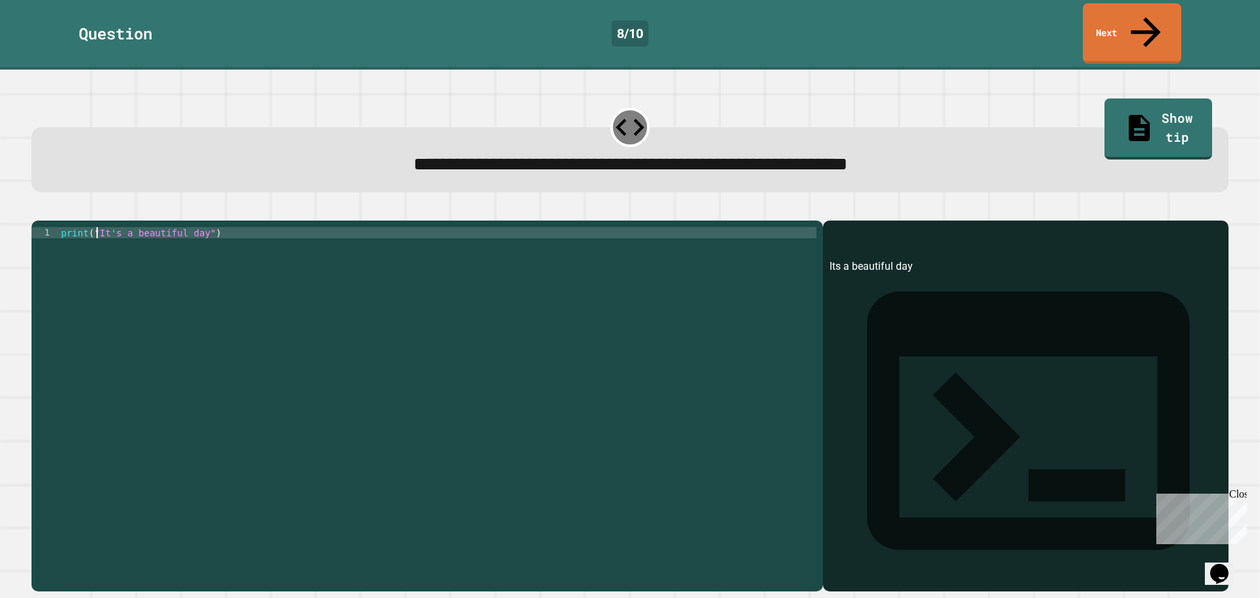
type textarea "**********"
click at [49, 213] on icon "button" at bounding box center [46, 217] width 7 height 9
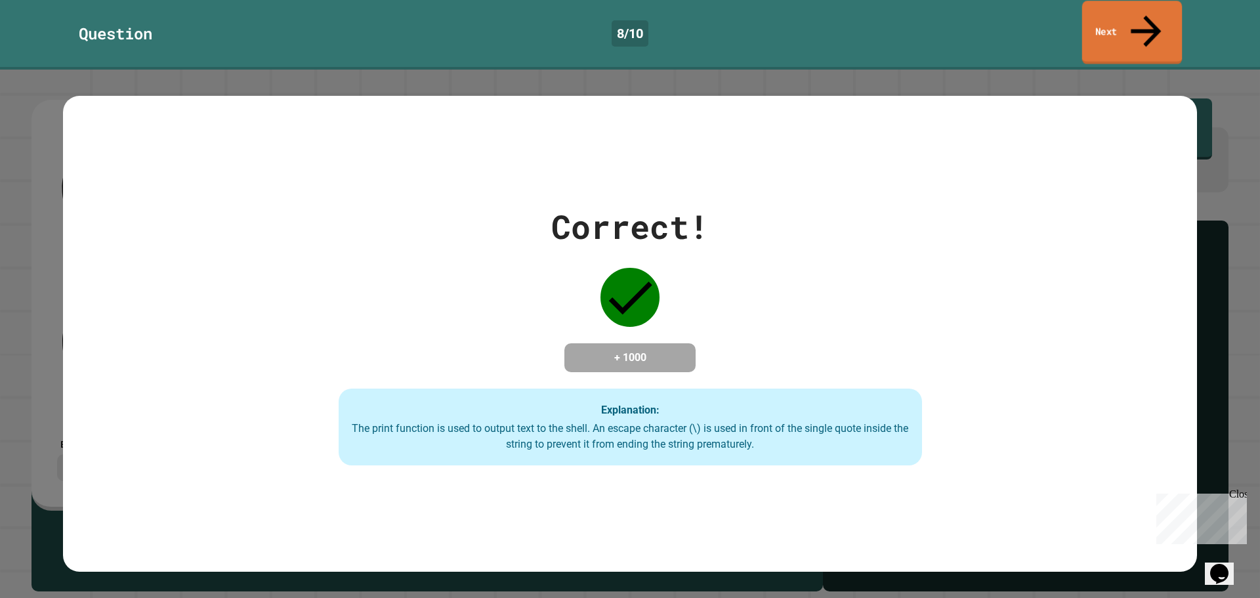
click at [1092, 13] on link "Next" at bounding box center [1132, 33] width 100 height 64
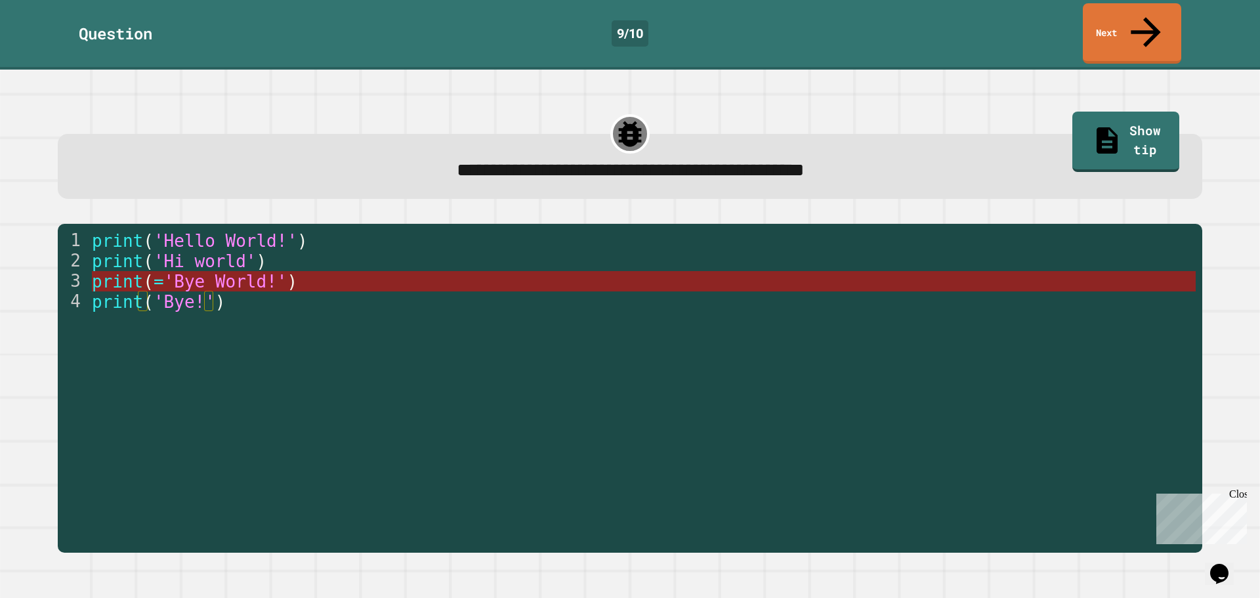
click at [229, 272] on span "'Bye World!'" at bounding box center [224, 282] width 123 height 20
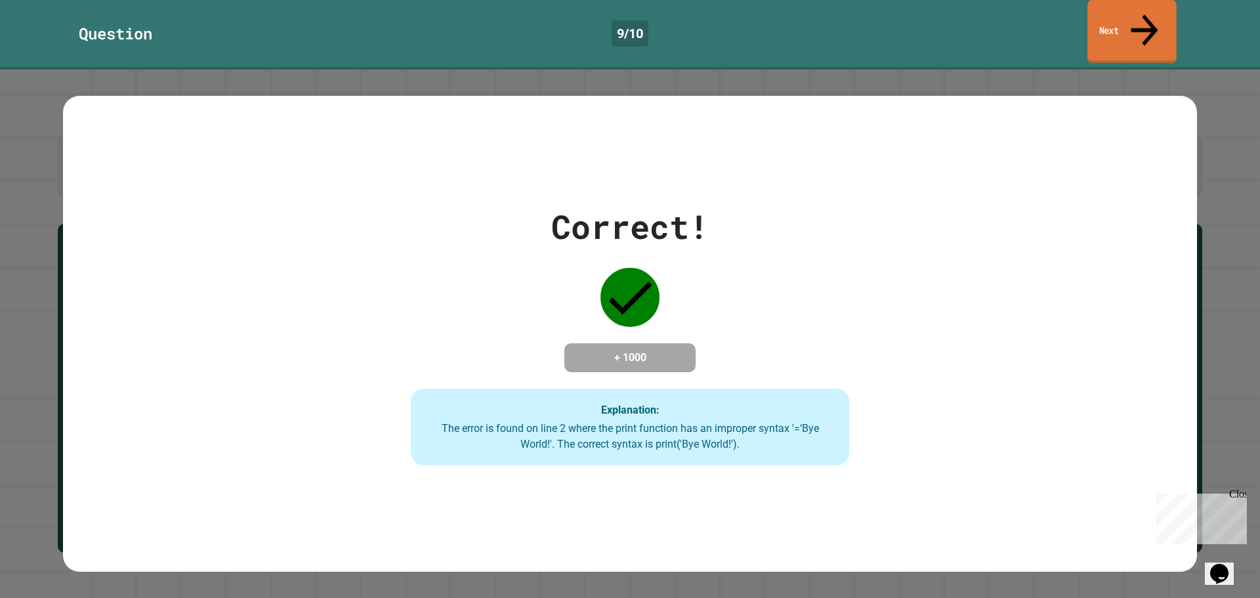
click at [1100, 4] on link "Next" at bounding box center [1131, 32] width 89 height 64
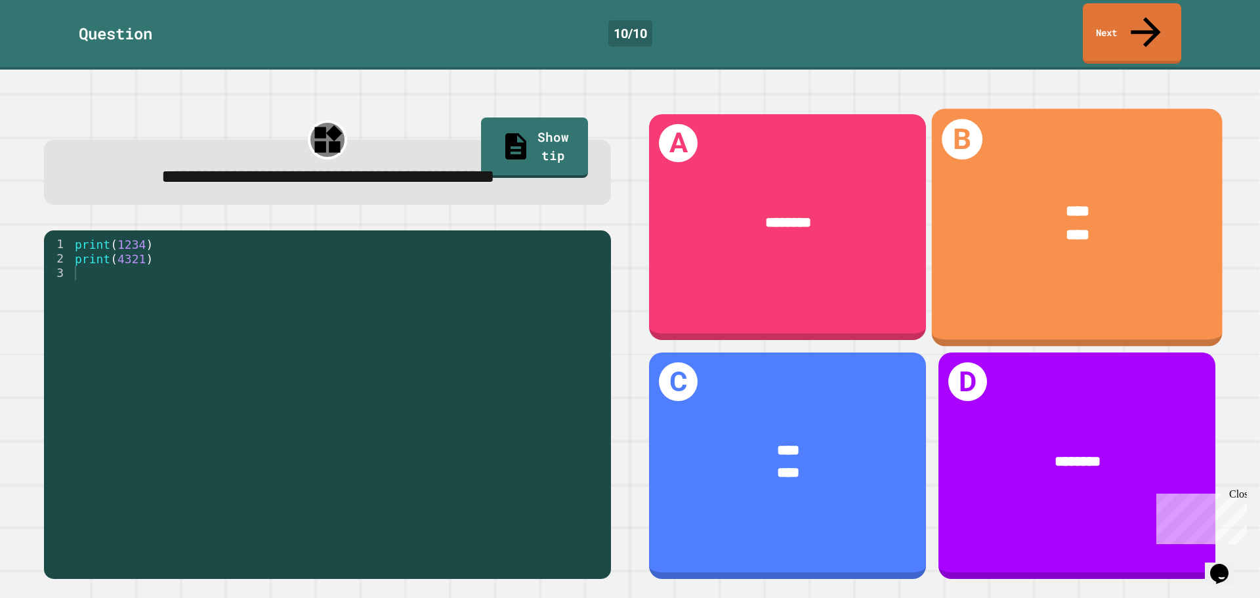
click at [1075, 289] on div "B **** ****" at bounding box center [1077, 226] width 291 height 237
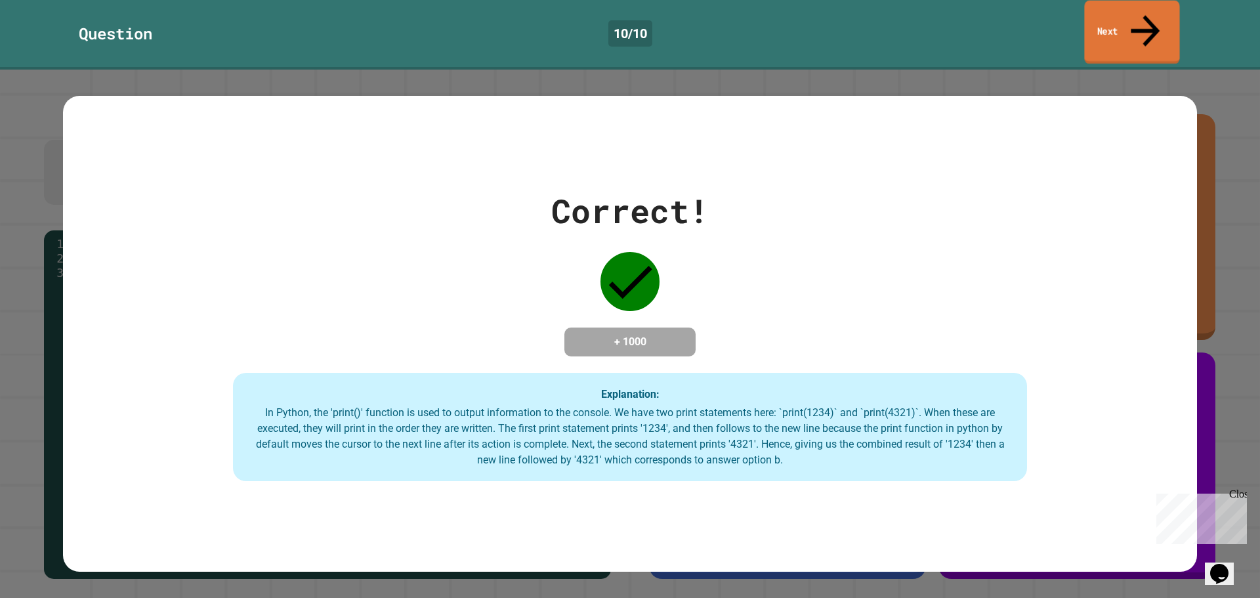
click at [1125, 18] on link "Next" at bounding box center [1131, 33] width 95 height 64
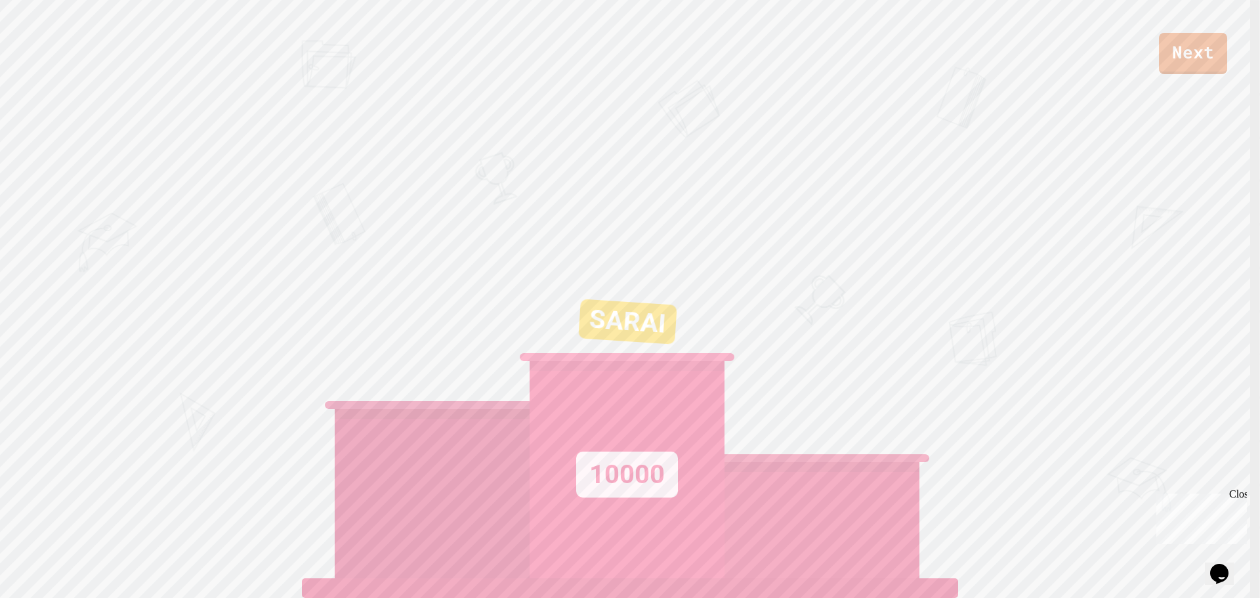
drag, startPoint x: 1050, startPoint y: 86, endPoint x: 1140, endPoint y: 62, distance: 93.1
click at [1051, 85] on div "Next SARAI 10000" at bounding box center [630, 299] width 1260 height 598
drag, startPoint x: 1245, startPoint y: 60, endPoint x: 1223, endPoint y: 52, distance: 23.7
click at [1239, 58] on div "Next" at bounding box center [630, 37] width 1260 height 74
click at [1220, 51] on link "Next" at bounding box center [1192, 52] width 69 height 43
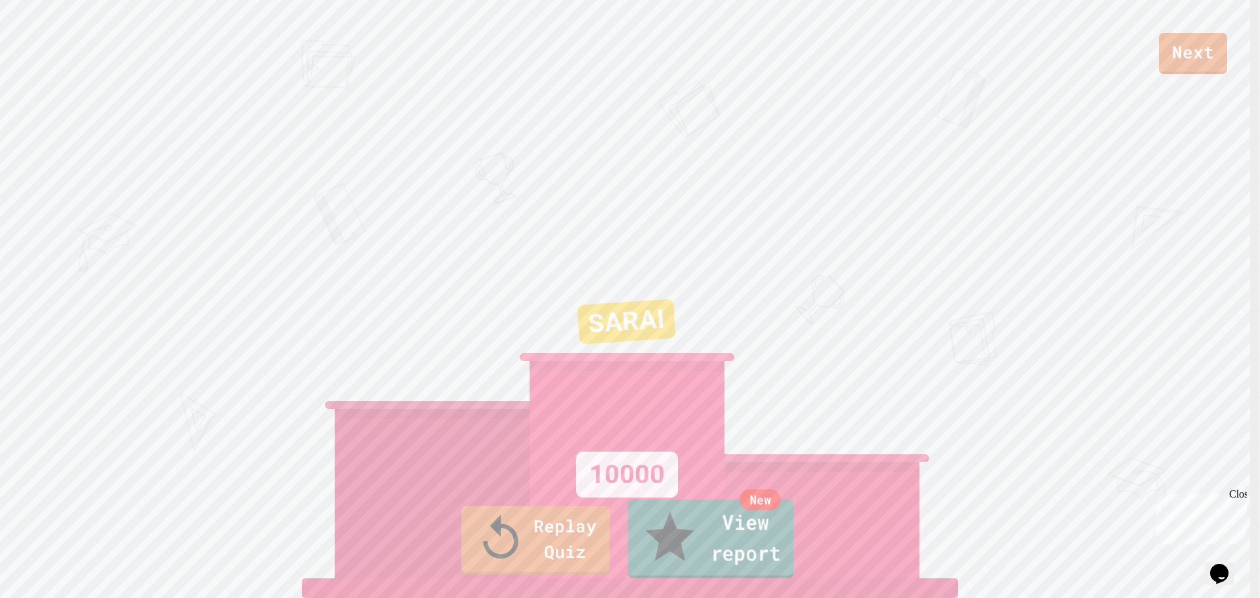
click at [642, 546] on icon at bounding box center [669, 537] width 58 height 62
